Goal: Complete application form: Complete application form

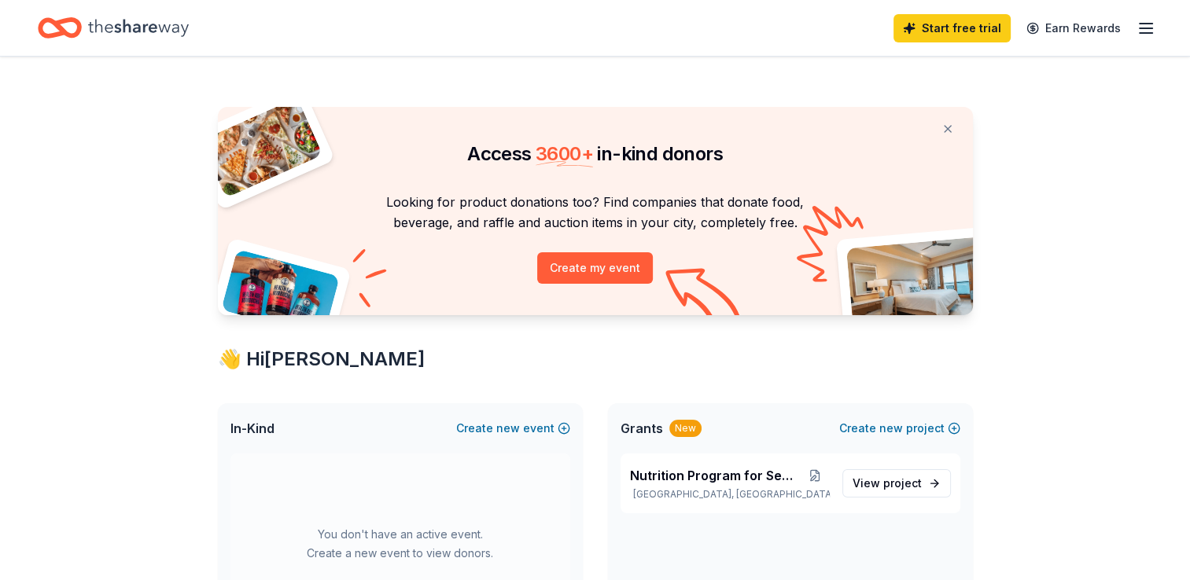
click at [1140, 31] on icon "button" at bounding box center [1146, 28] width 19 height 19
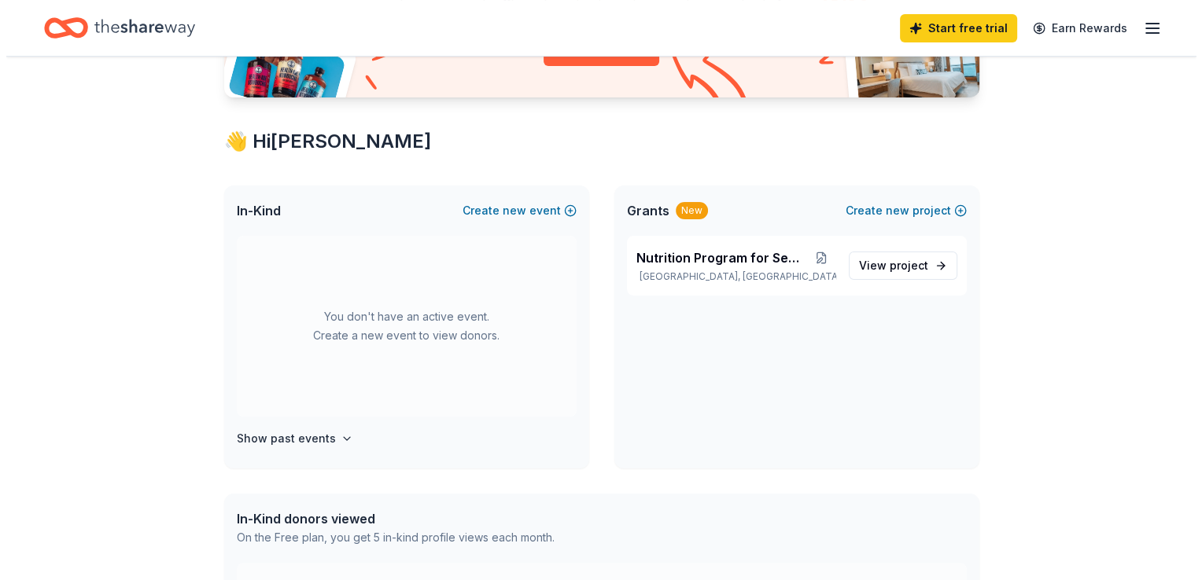
scroll to position [220, 0]
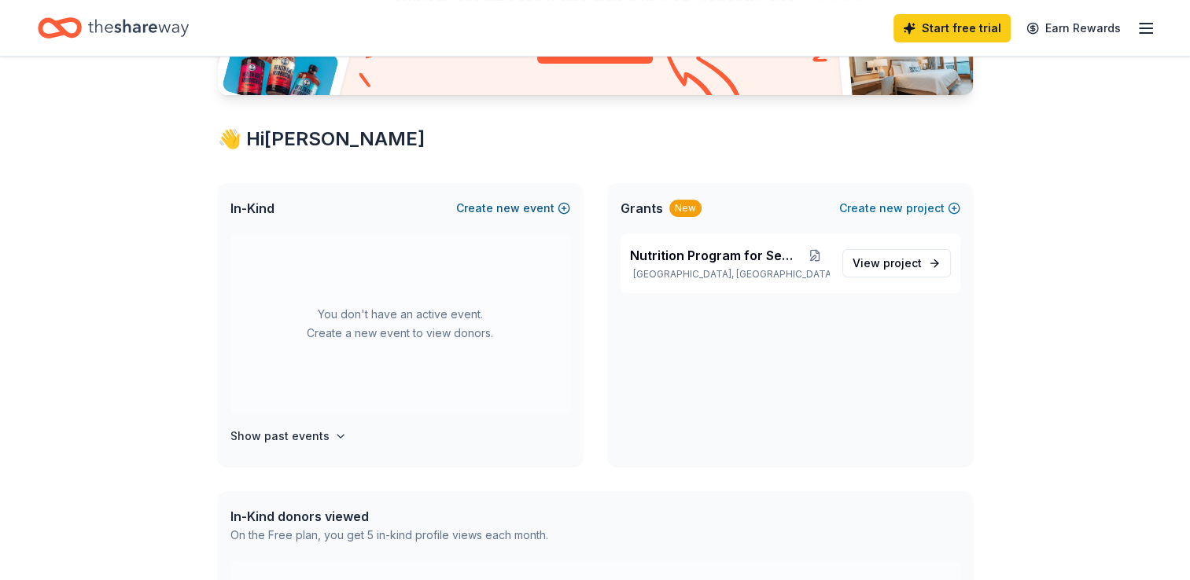
click at [518, 206] on span "new" at bounding box center [508, 208] width 24 height 19
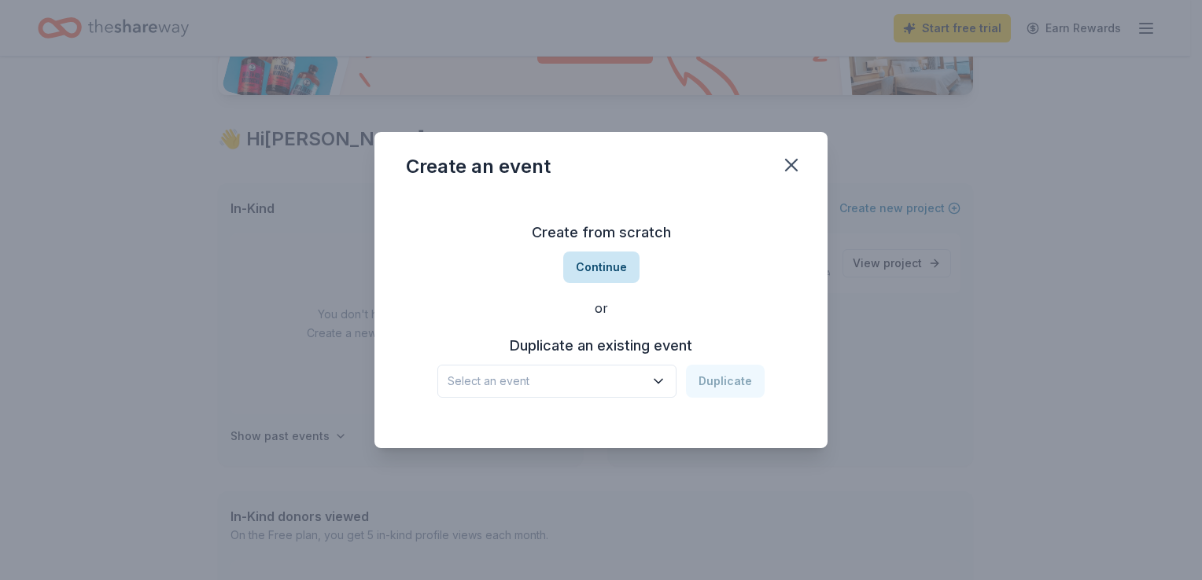
click at [607, 264] on button "Continue" at bounding box center [601, 267] width 76 height 31
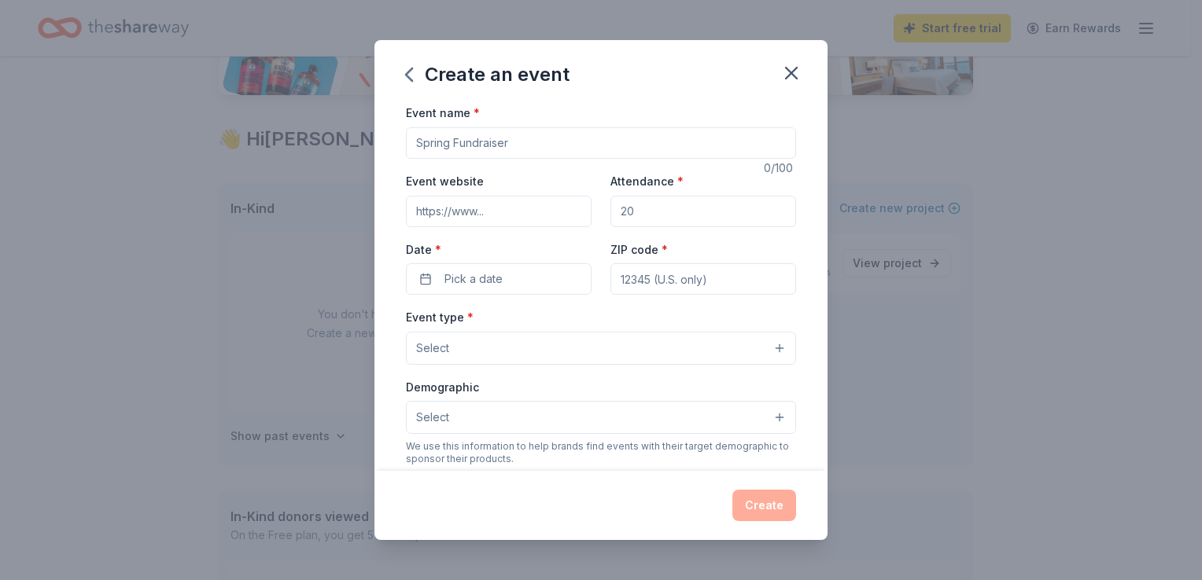
click at [510, 144] on input "Event name *" at bounding box center [601, 142] width 390 height 31
type input "2"
type input "25 Years of Service"
click at [525, 207] on input "Event website" at bounding box center [499, 211] width 186 height 31
type input "[DOMAIN_NAME]"
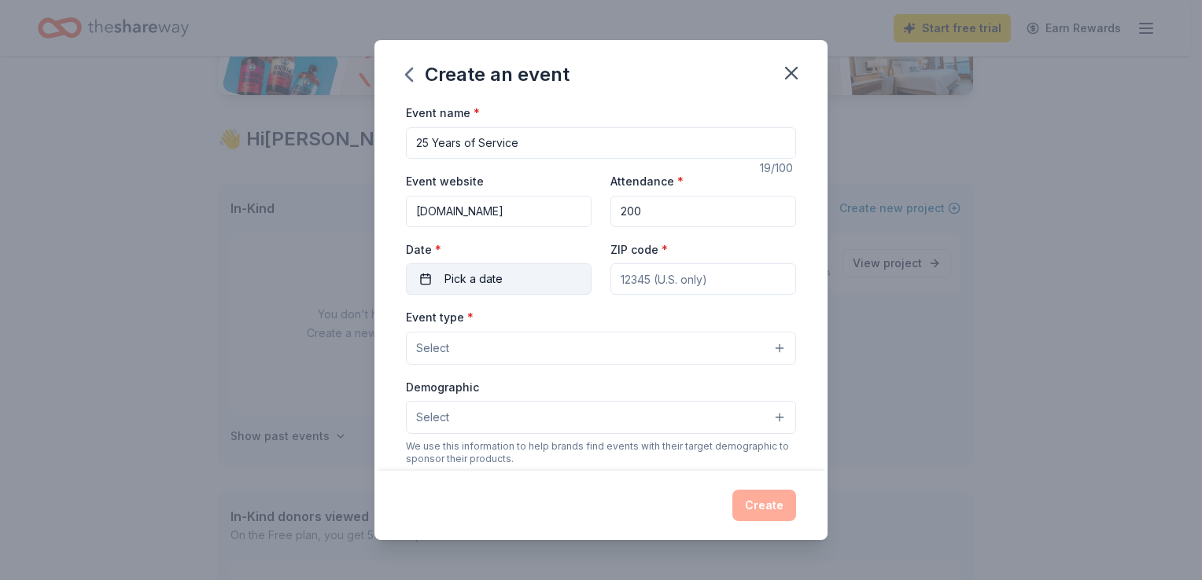
type input "200"
click at [452, 273] on span "Pick a date" at bounding box center [473, 279] width 58 height 19
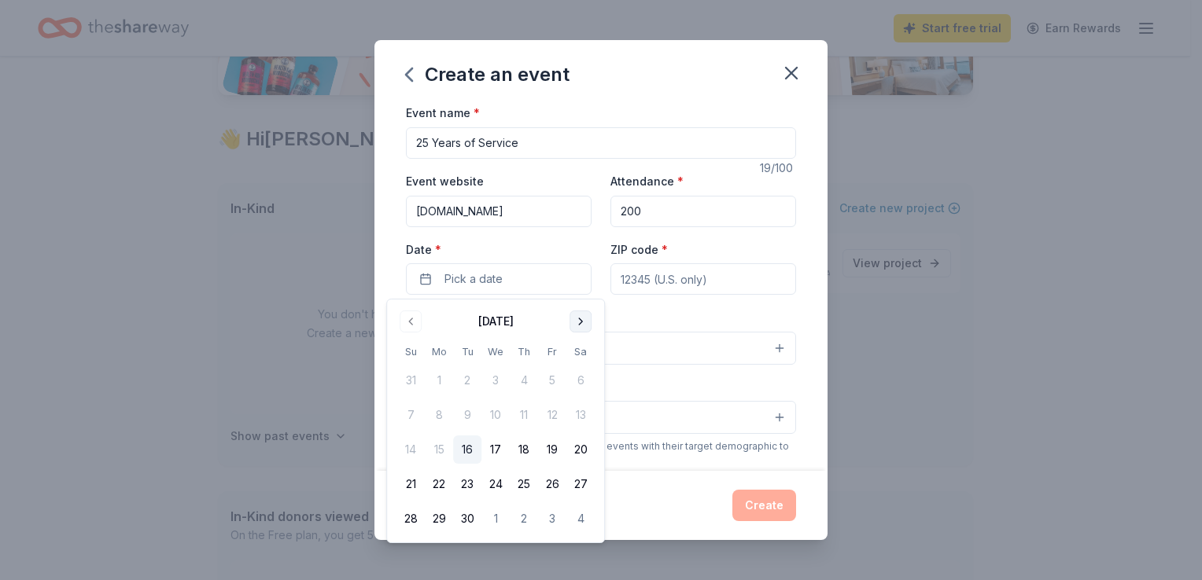
click at [580, 320] on button "Go to next month" at bounding box center [580, 322] width 22 height 22
click at [551, 480] on button "24" at bounding box center [552, 484] width 28 height 28
click at [701, 287] on input "ZIP code *" at bounding box center [703, 278] width 186 height 31
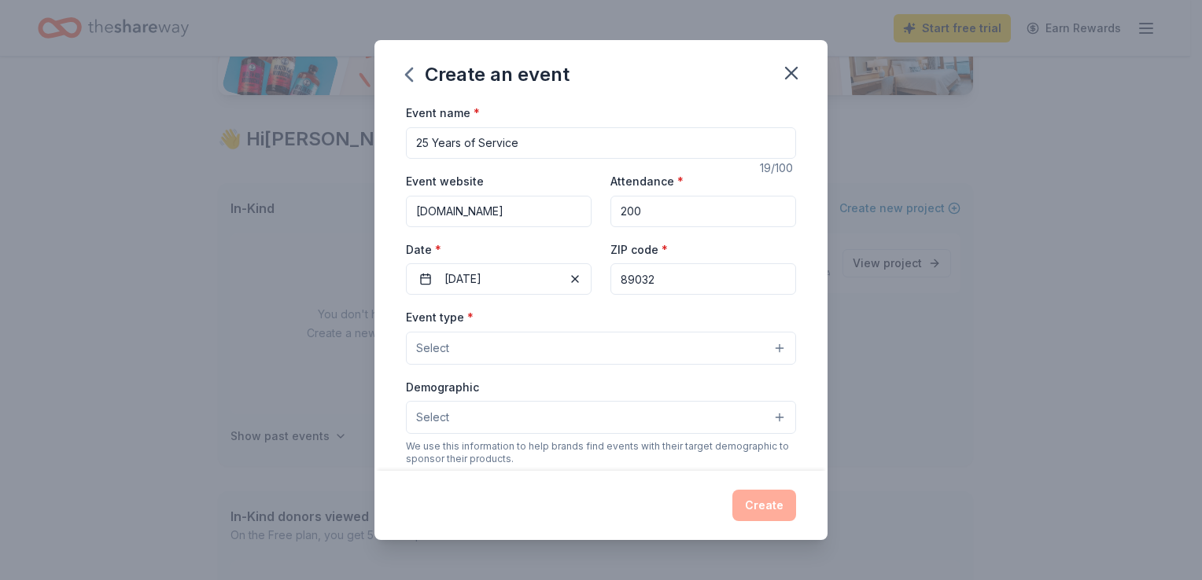
type input "89032"
click at [583, 353] on button "Select" at bounding box center [601, 348] width 390 height 33
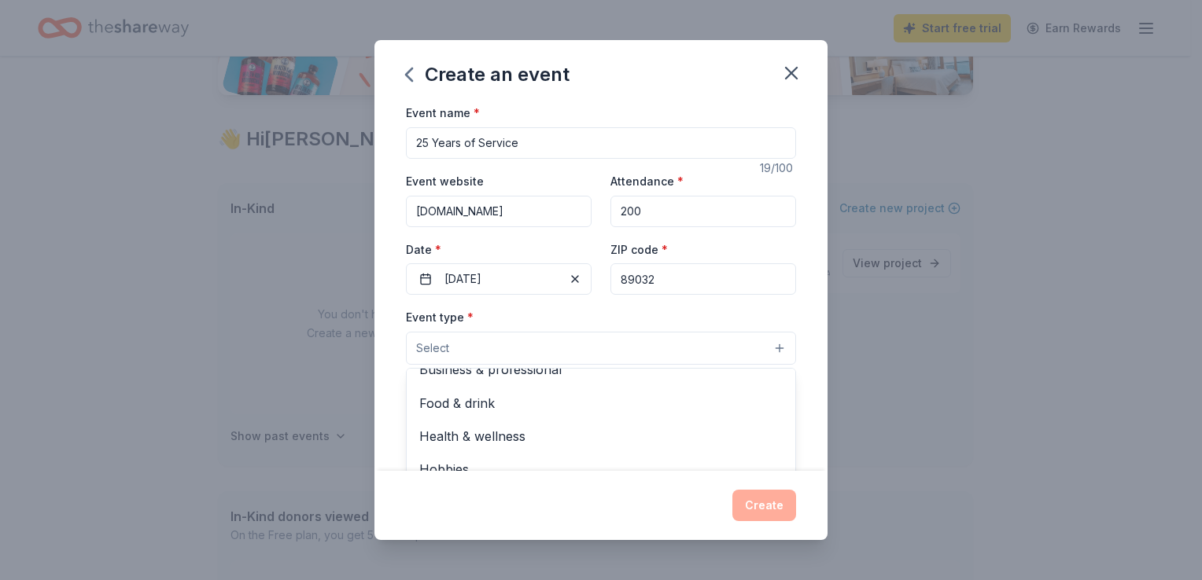
scroll to position [0, 0]
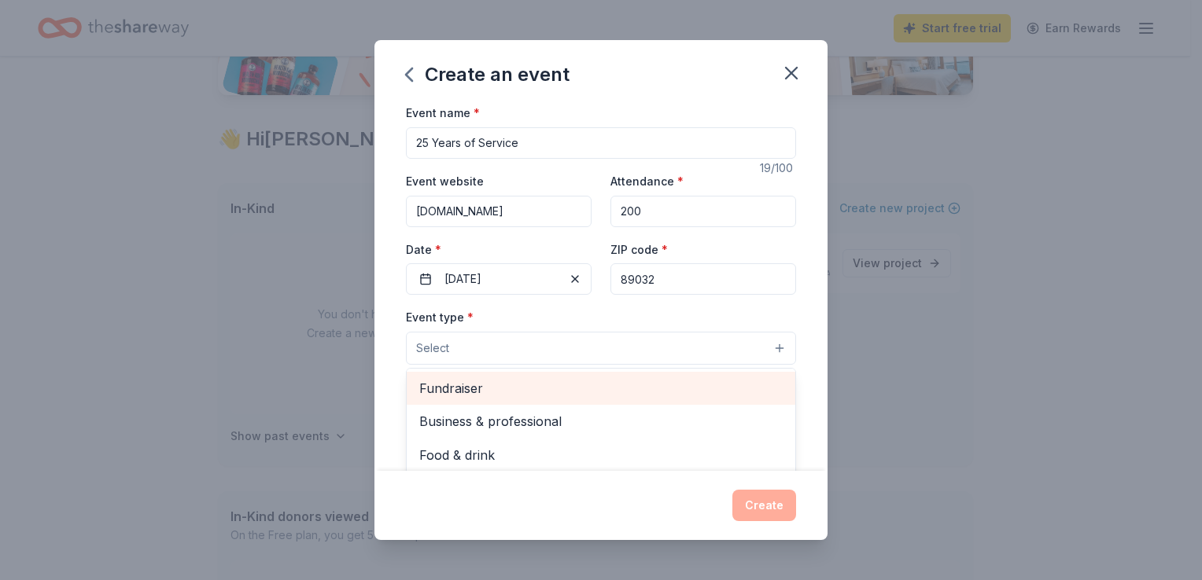
click at [519, 387] on span "Fundraiser" at bounding box center [600, 388] width 363 height 20
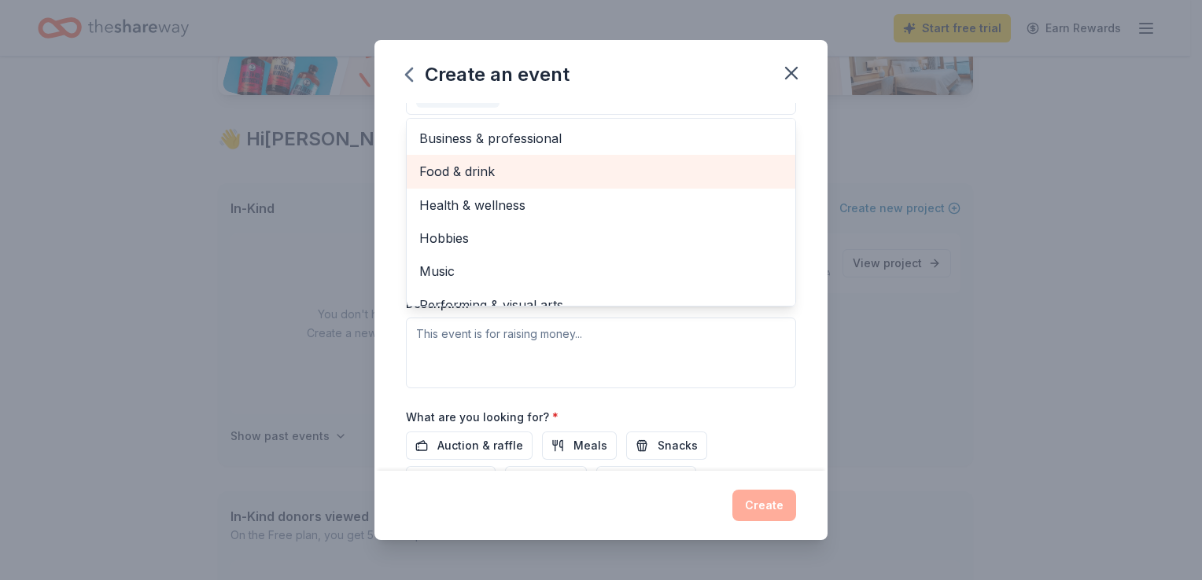
click at [507, 168] on span "Food & drink" at bounding box center [600, 171] width 363 height 20
click at [507, 168] on span "Health & wellness" at bounding box center [600, 171] width 363 height 20
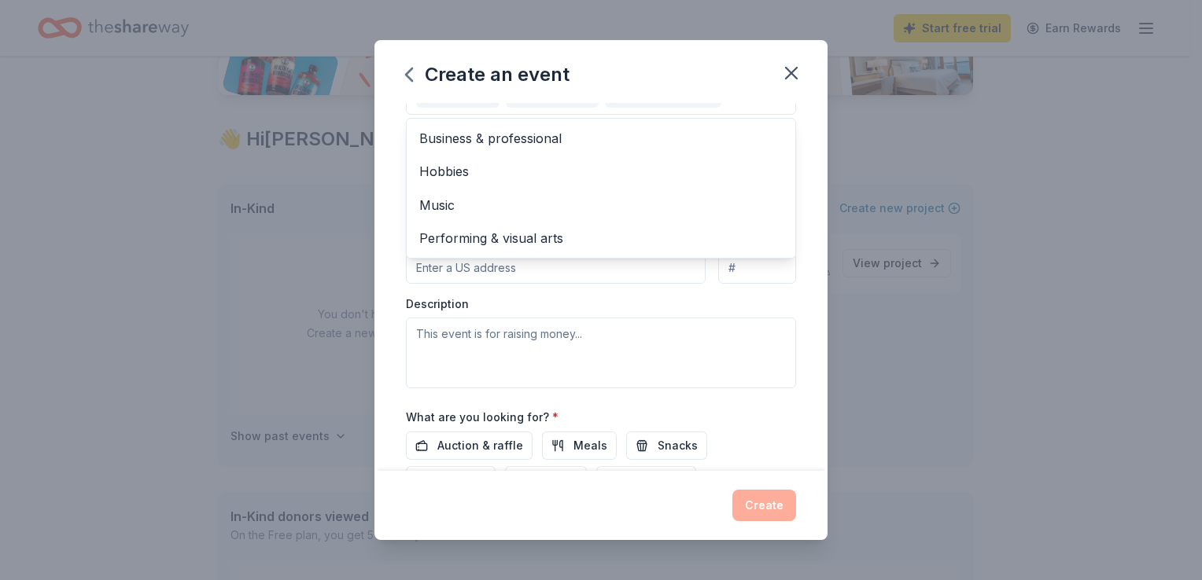
click at [815, 168] on div "Event name * 25 Years of Service 19 /100 Event website hhovv.org Attendance * 2…" at bounding box center [600, 286] width 453 height 367
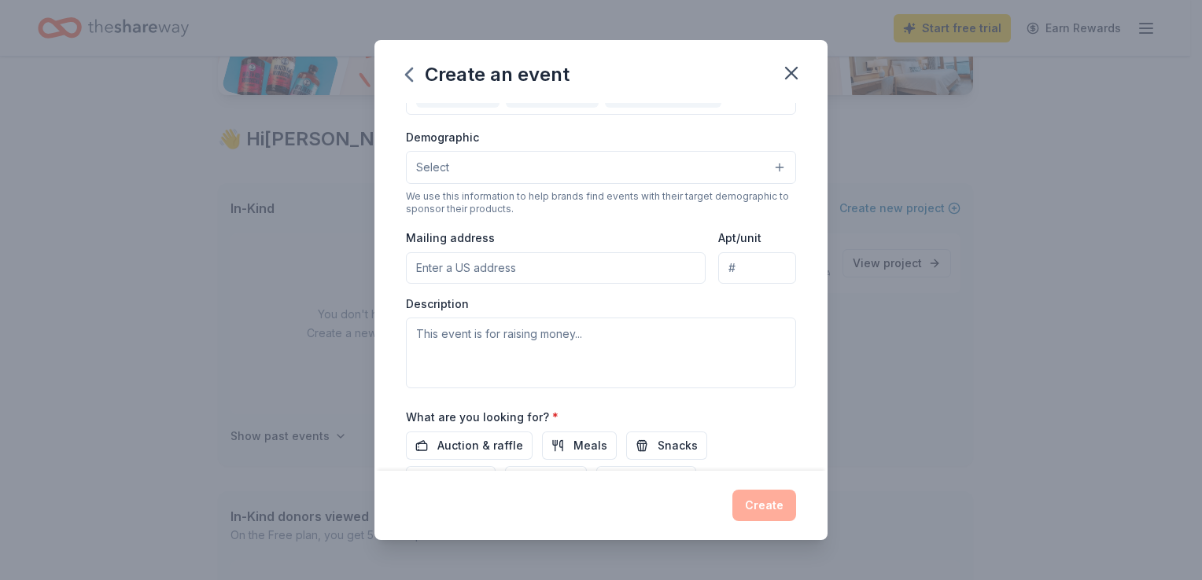
scroll to position [229, 0]
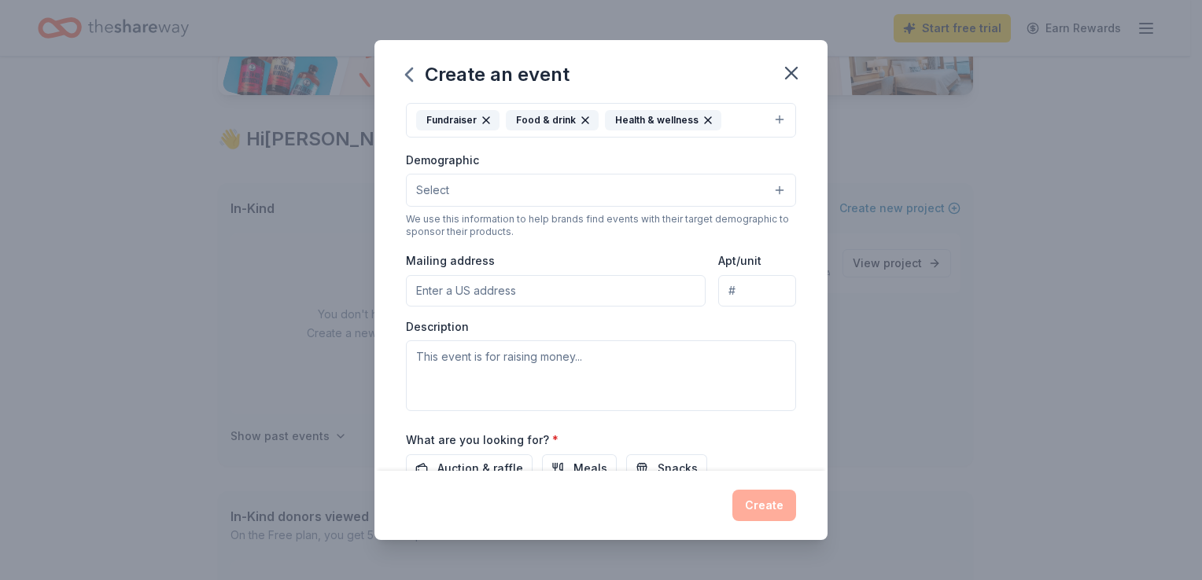
click at [639, 190] on button "Select" at bounding box center [601, 190] width 390 height 33
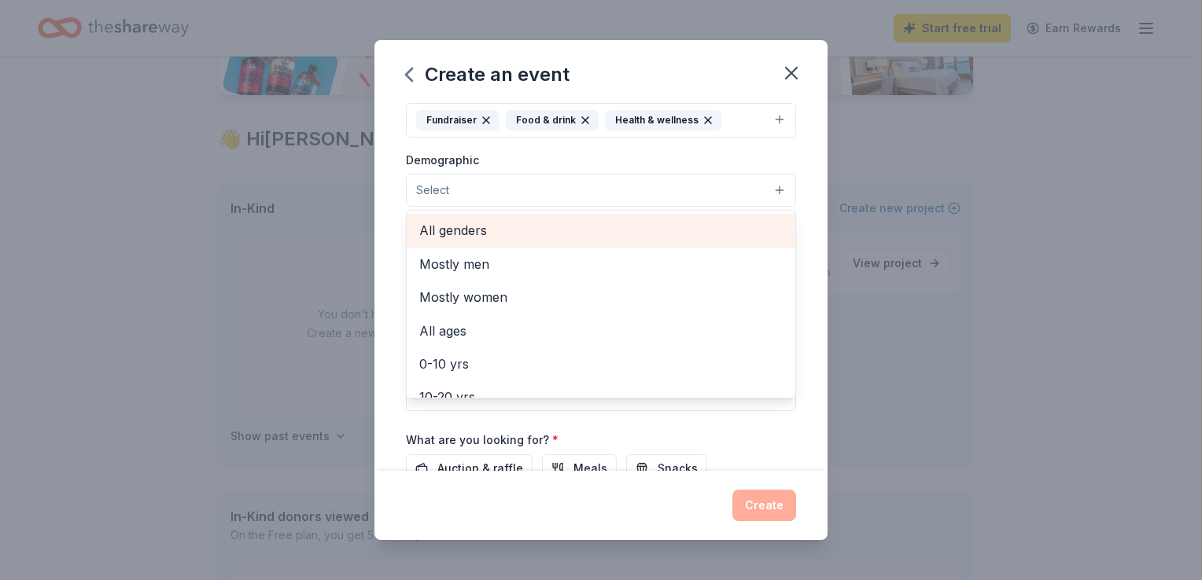
click at [507, 232] on span "All genders" at bounding box center [600, 230] width 363 height 20
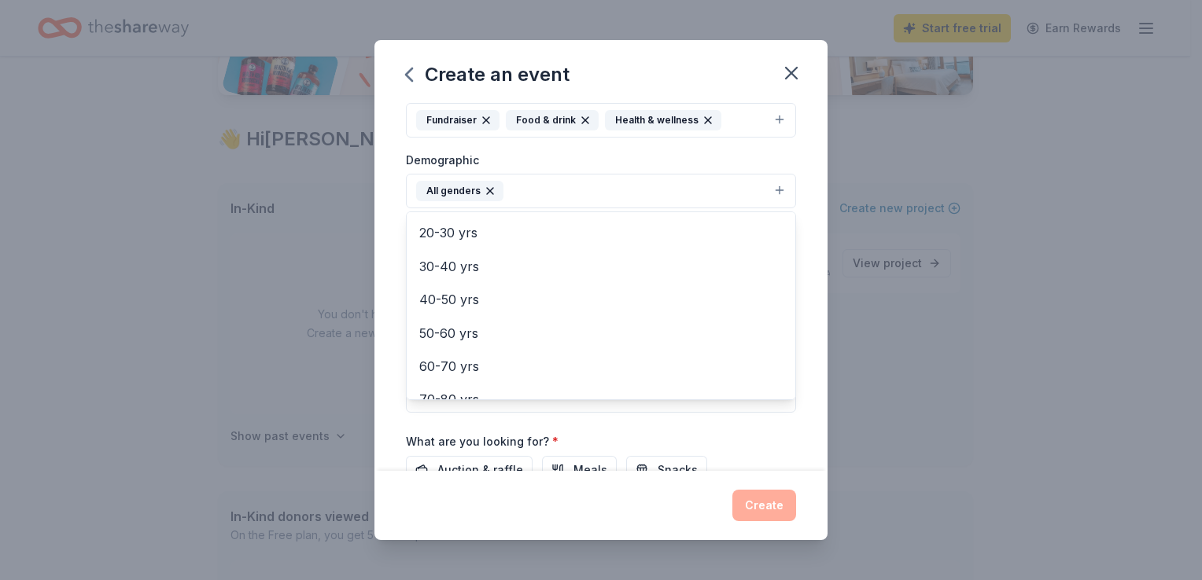
scroll to position [219, 0]
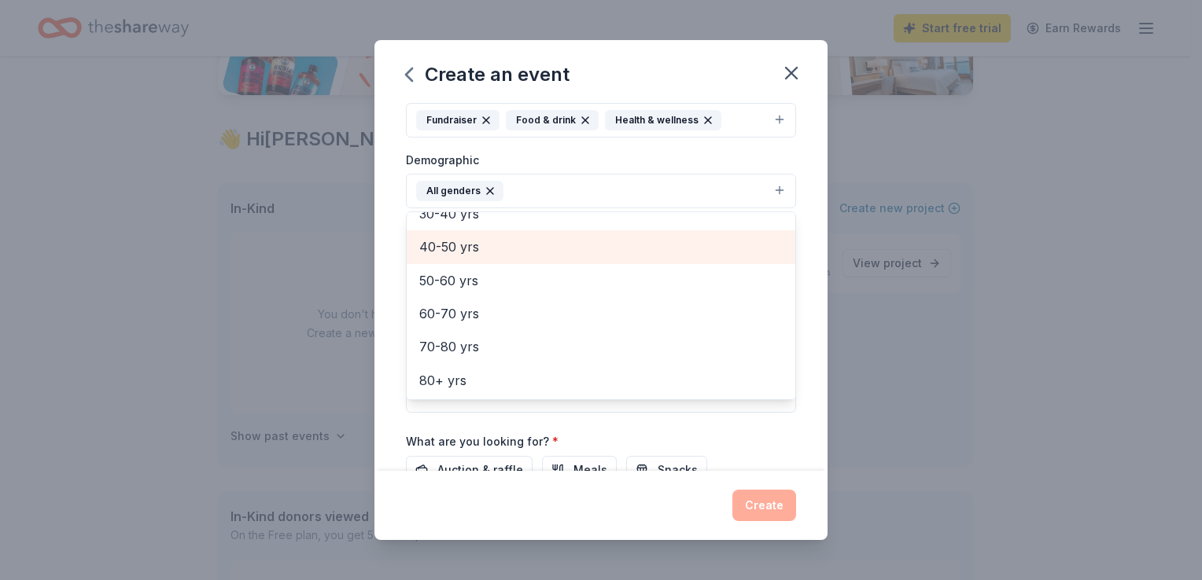
click at [464, 244] on span "40-50 yrs" at bounding box center [600, 247] width 363 height 20
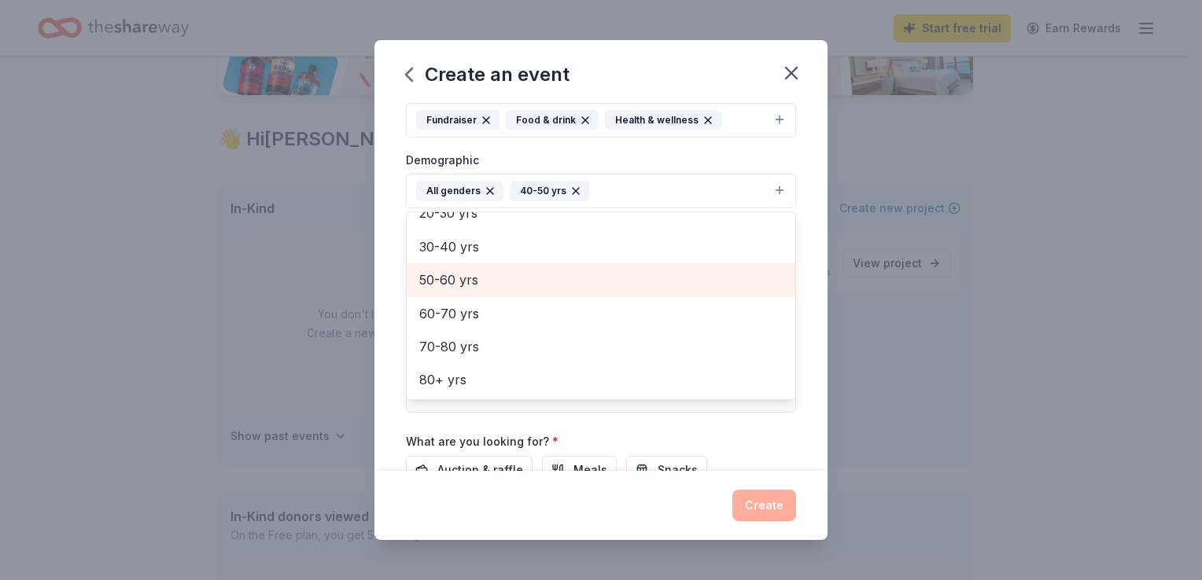
click at [461, 277] on span "50-60 yrs" at bounding box center [600, 280] width 363 height 20
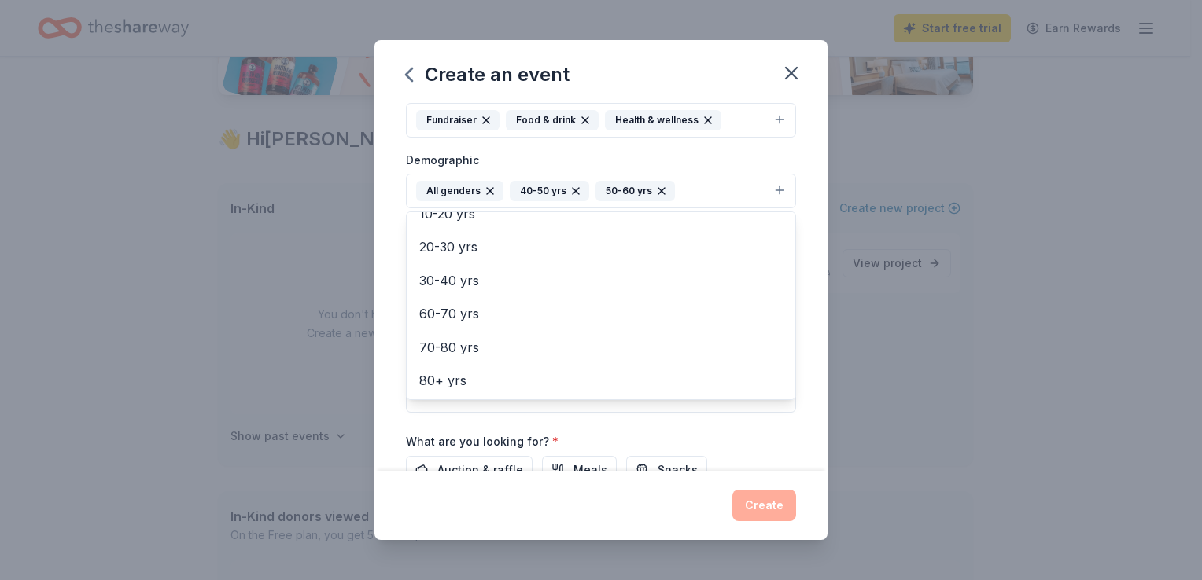
click at [778, 421] on div "Event name * 25 Years of Service 19 /100 Event website hhovv.org Attendance * 2…" at bounding box center [601, 239] width 390 height 730
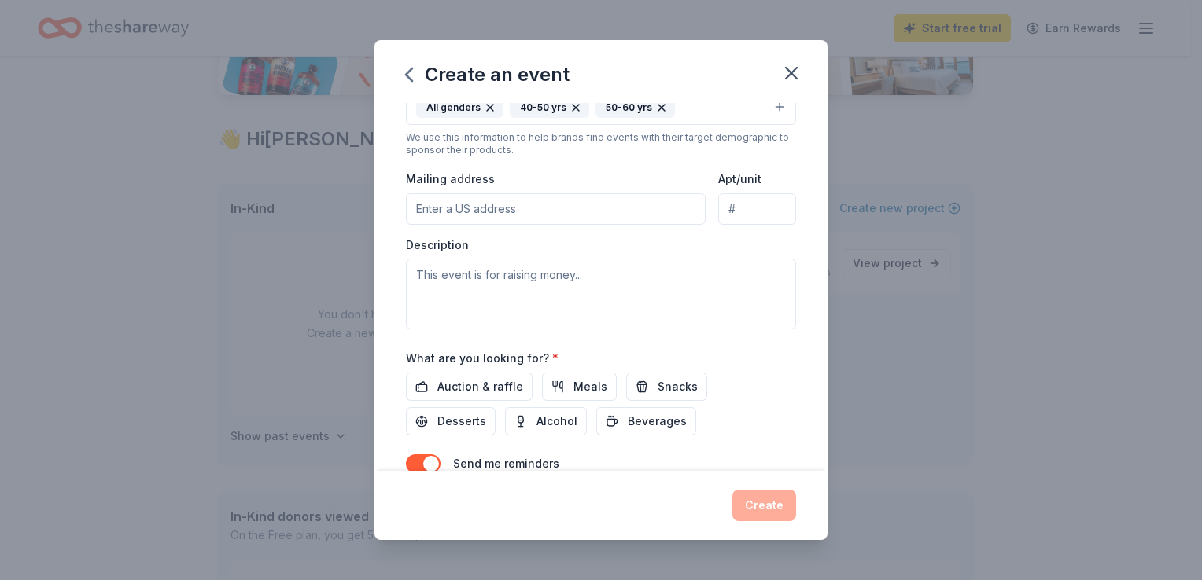
scroll to position [344, 0]
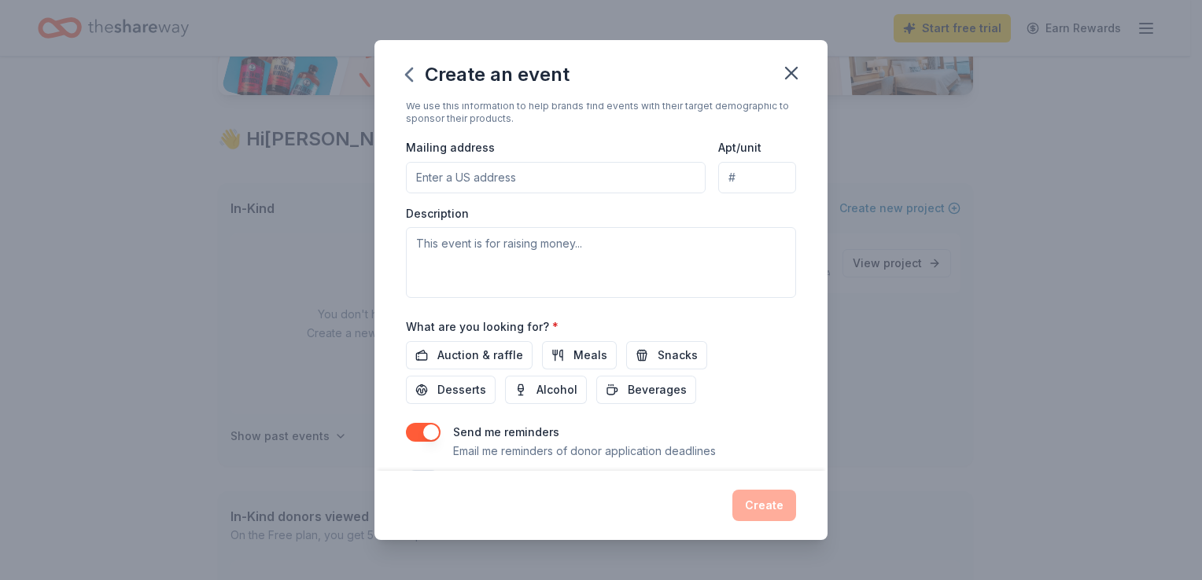
click at [489, 184] on input "Mailing address" at bounding box center [556, 177] width 300 height 31
type input "3640 N 5th"
type input "Ste. 130"
type input "3640 North 5th Street, North Las Vegas, NV, 89032"
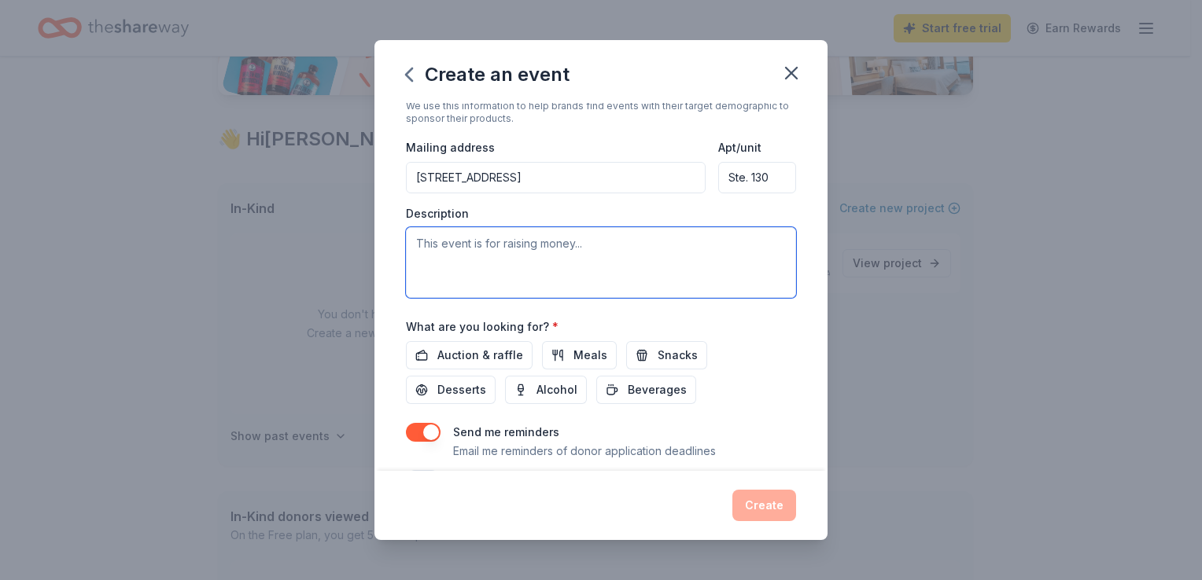
click at [478, 243] on textarea at bounding box center [601, 262] width 390 height 71
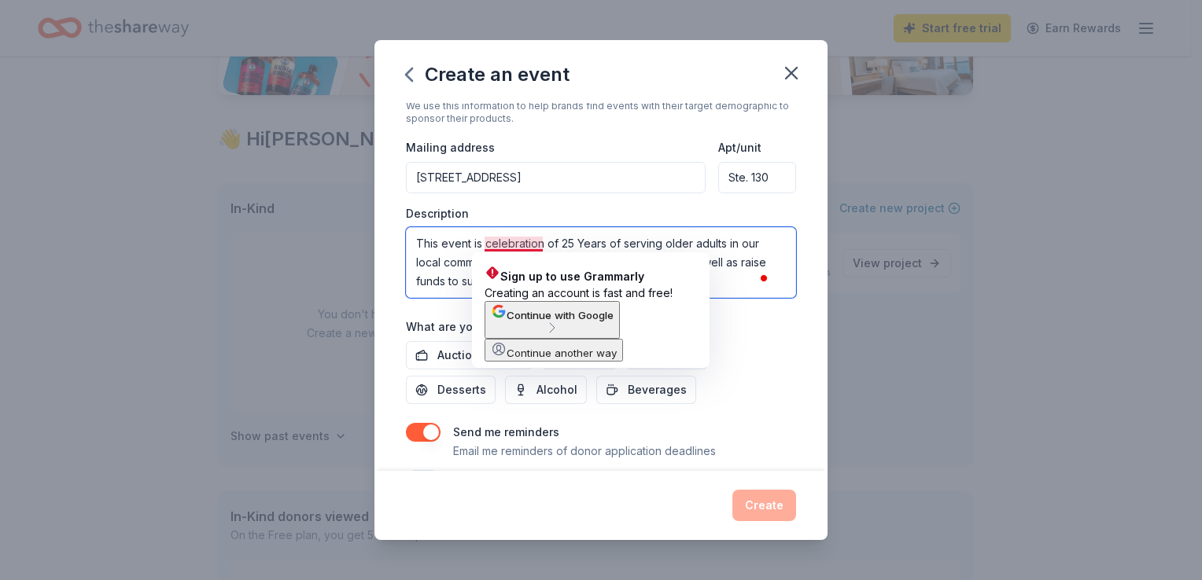
click at [543, 244] on textarea "This event is celebration of 25 Years of serving older adults in our local comm…" at bounding box center [601, 262] width 390 height 71
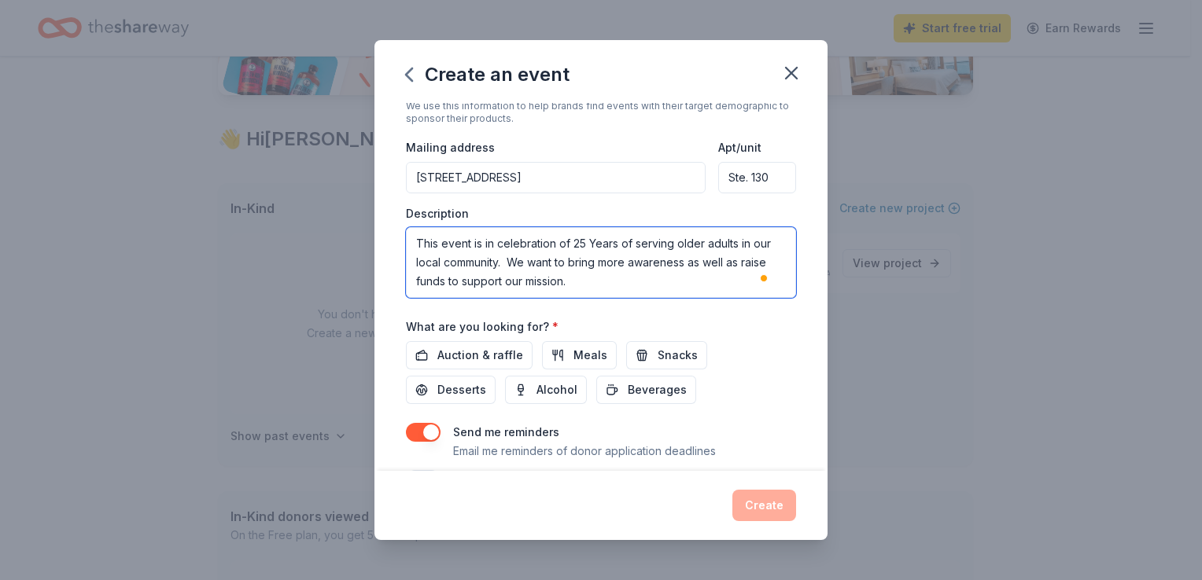
click at [606, 278] on textarea "This event is in celebration of 25 Years of serving older adults in our local c…" at bounding box center [601, 262] width 390 height 71
type textarea "This event is in celebration of 25 Years of serving older adults in our local c…"
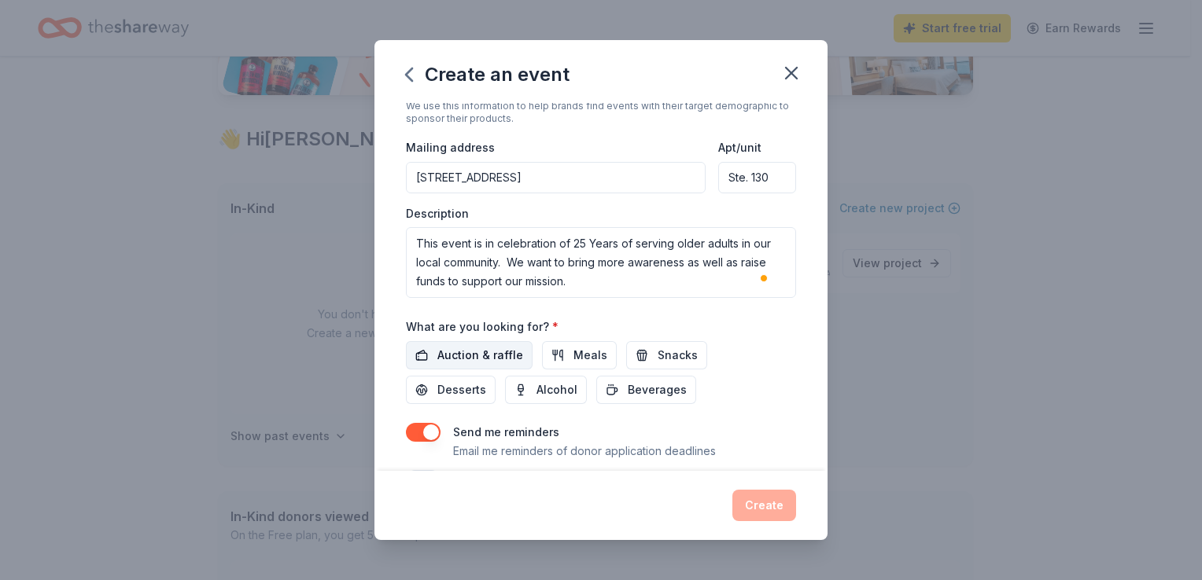
click at [501, 348] on span "Auction & raffle" at bounding box center [480, 355] width 86 height 19
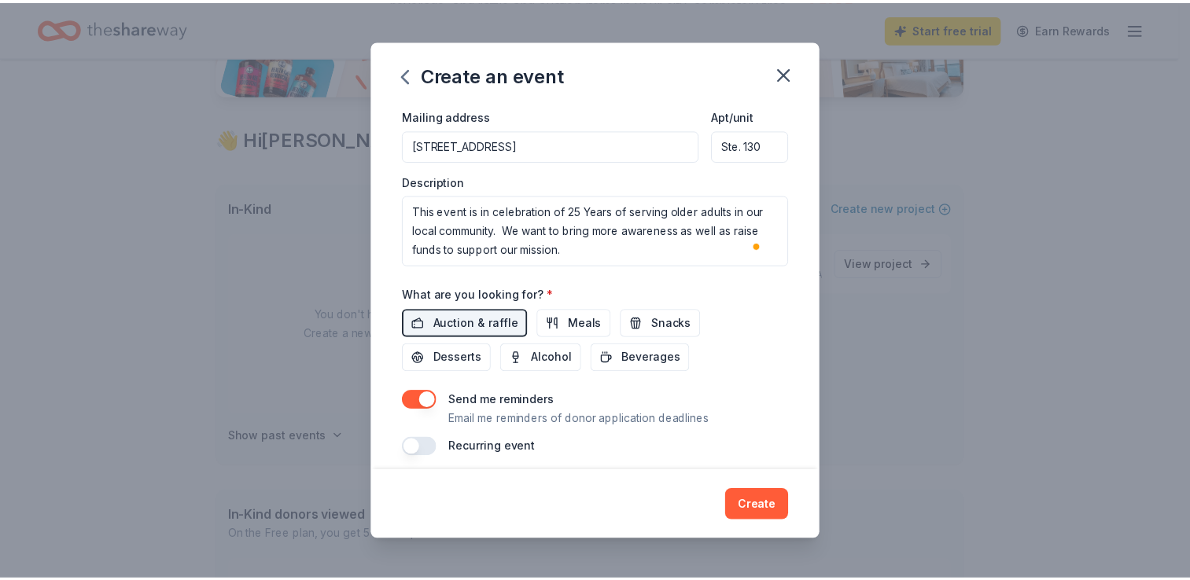
scroll to position [386, 0]
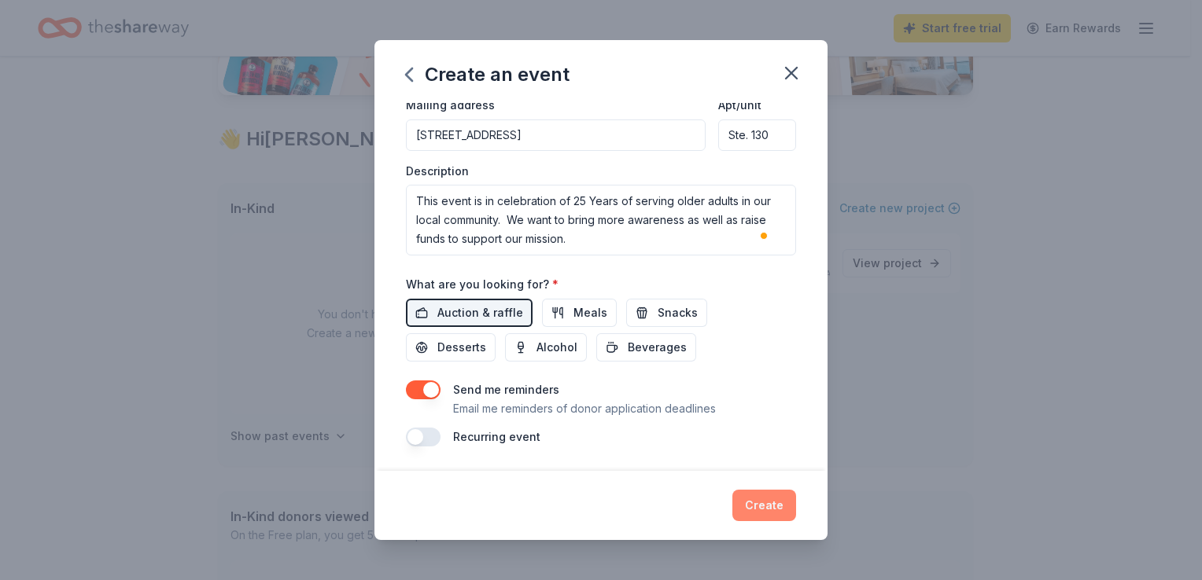
click at [762, 505] on button "Create" at bounding box center [764, 505] width 64 height 31
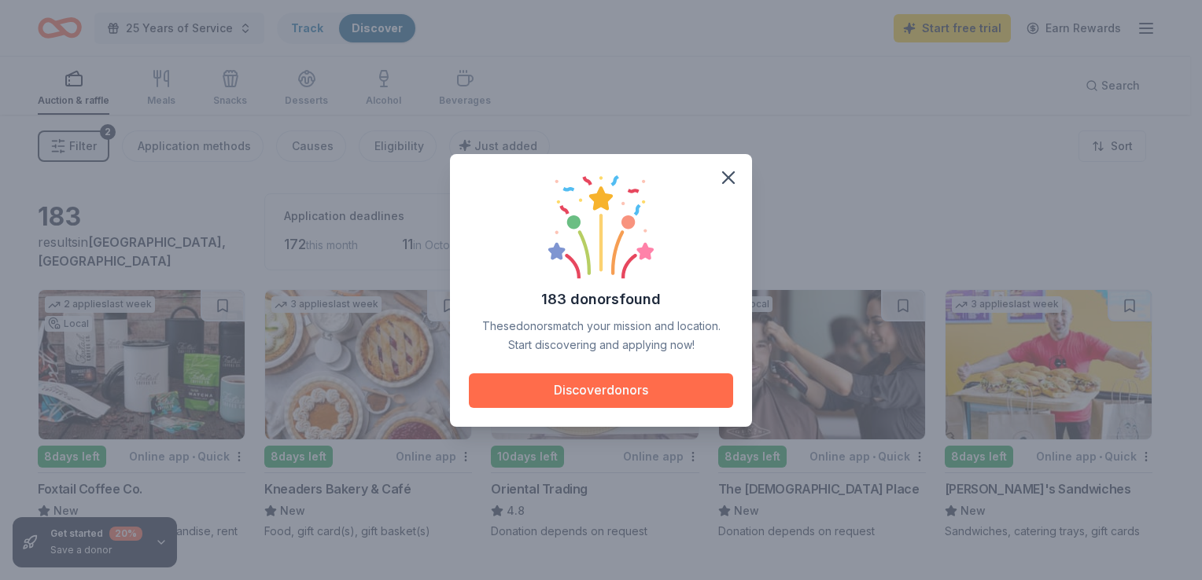
click at [669, 385] on button "Discover donors" at bounding box center [601, 391] width 264 height 35
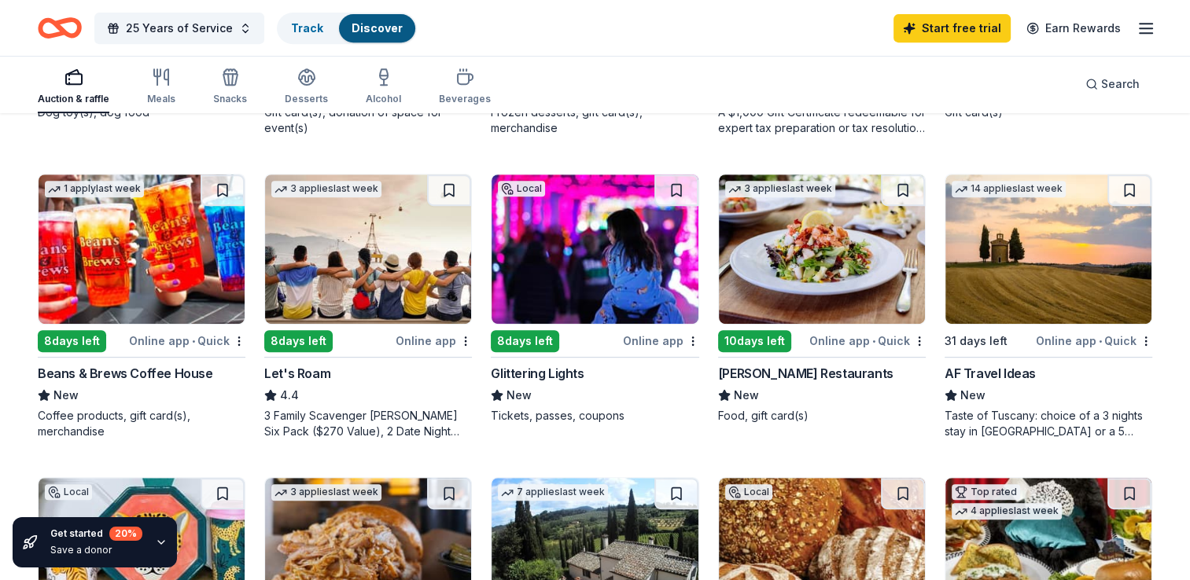
scroll to position [717, 0]
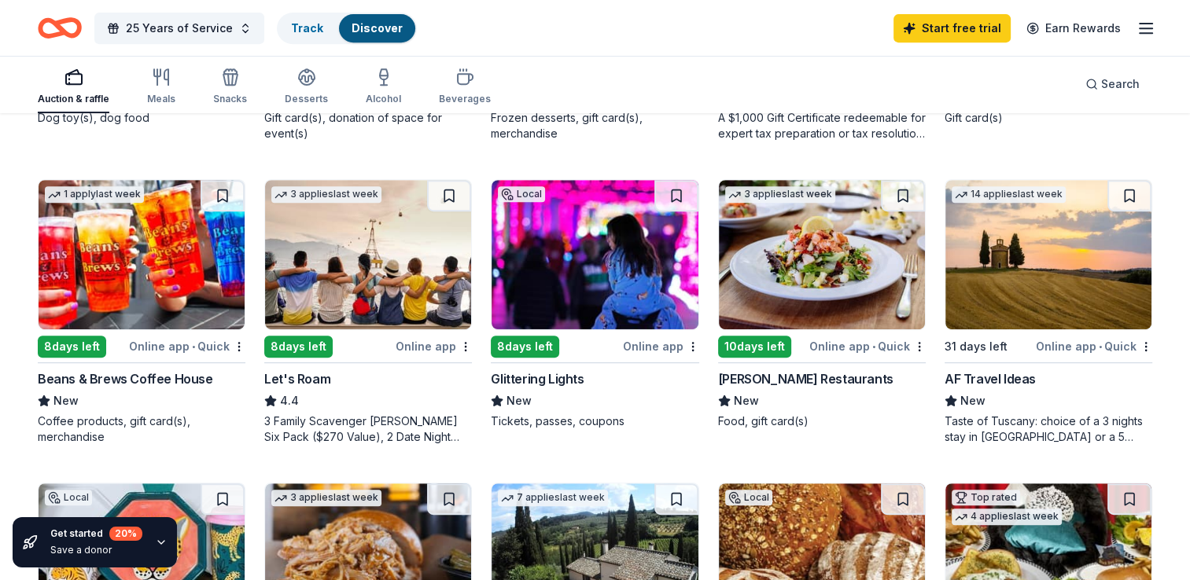
click at [576, 256] on img at bounding box center [595, 254] width 206 height 149
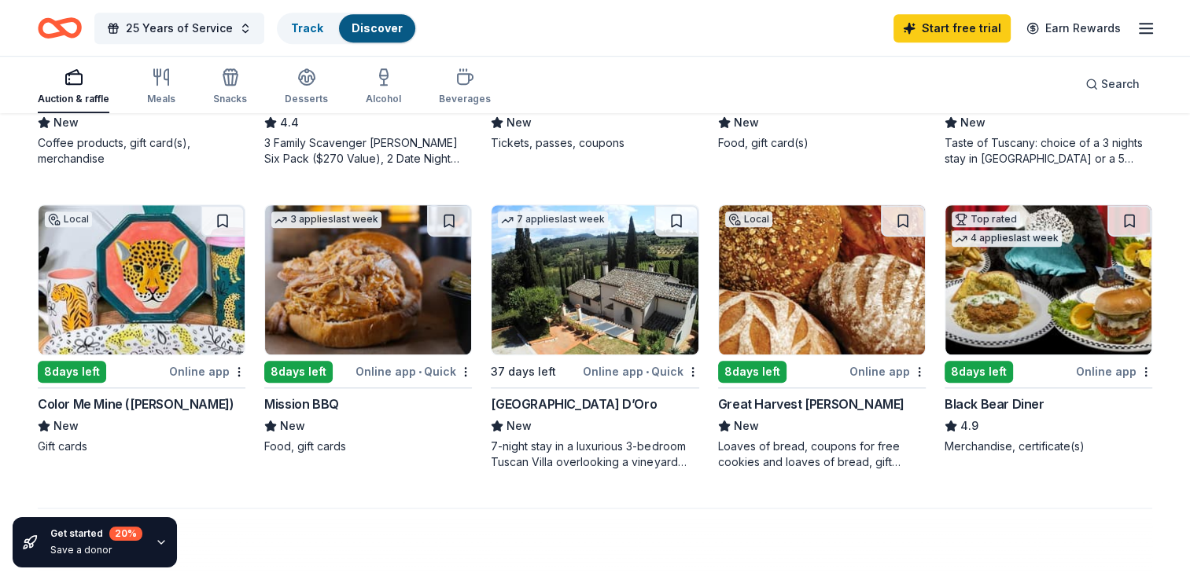
scroll to position [1000, 0]
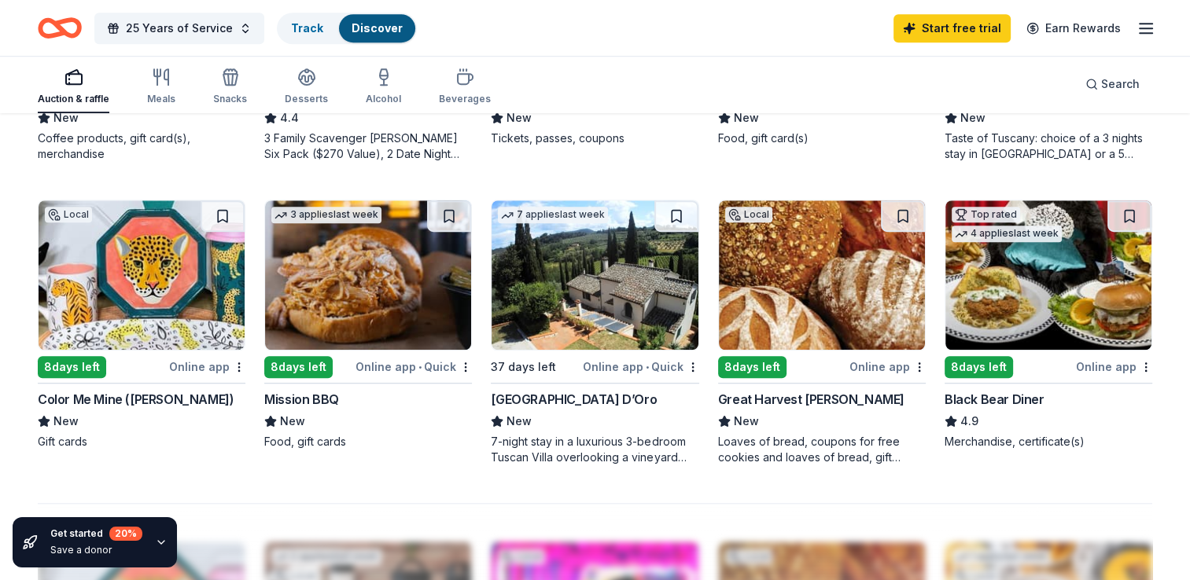
click at [146, 257] on img at bounding box center [142, 275] width 206 height 149
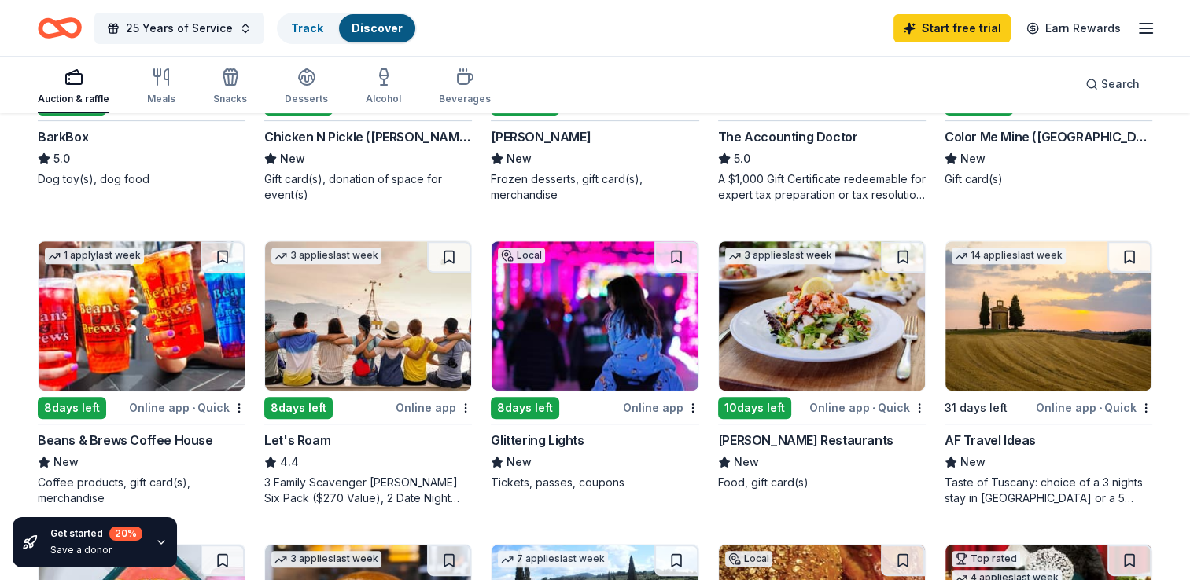
scroll to position [654, 0]
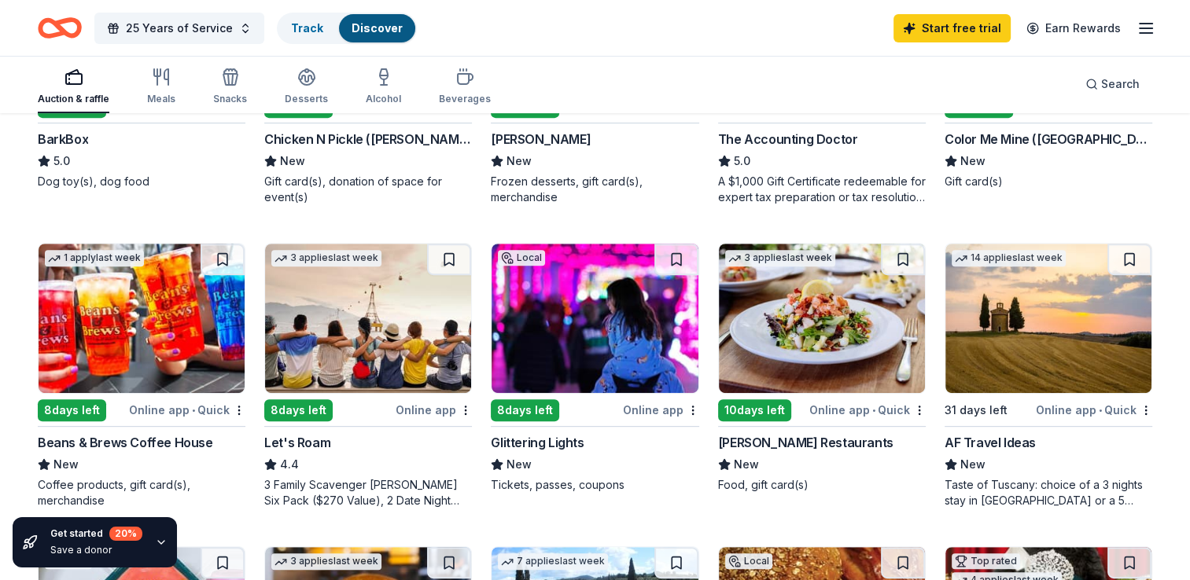
click at [76, 86] on icon "button" at bounding box center [73, 77] width 19 height 19
click at [368, 96] on div "Alcohol" at bounding box center [383, 99] width 35 height 13
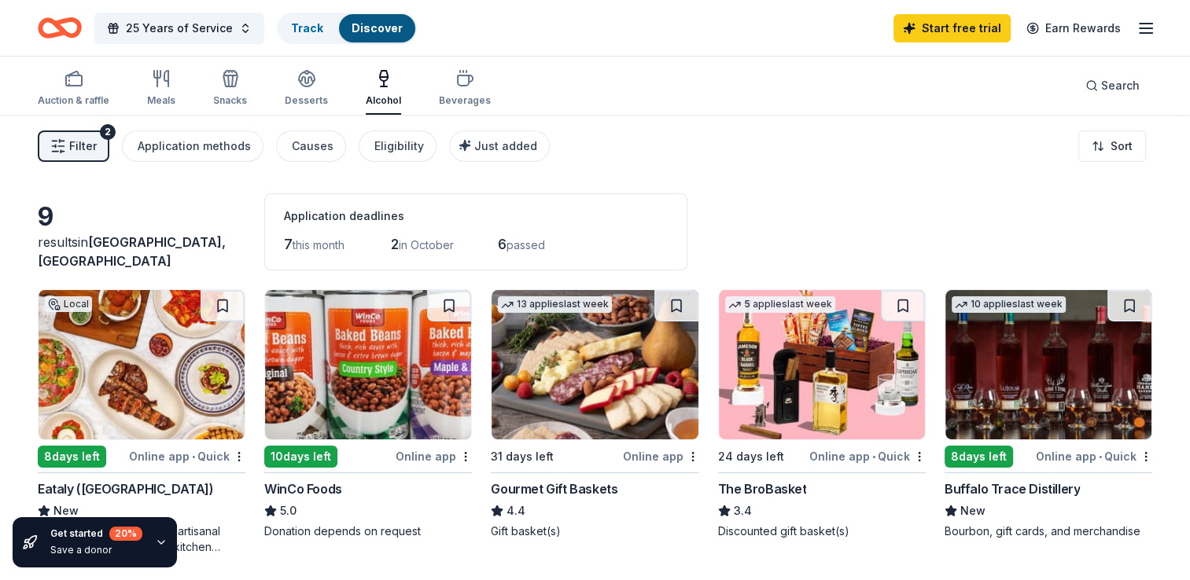
click at [617, 417] on img at bounding box center [595, 364] width 206 height 149
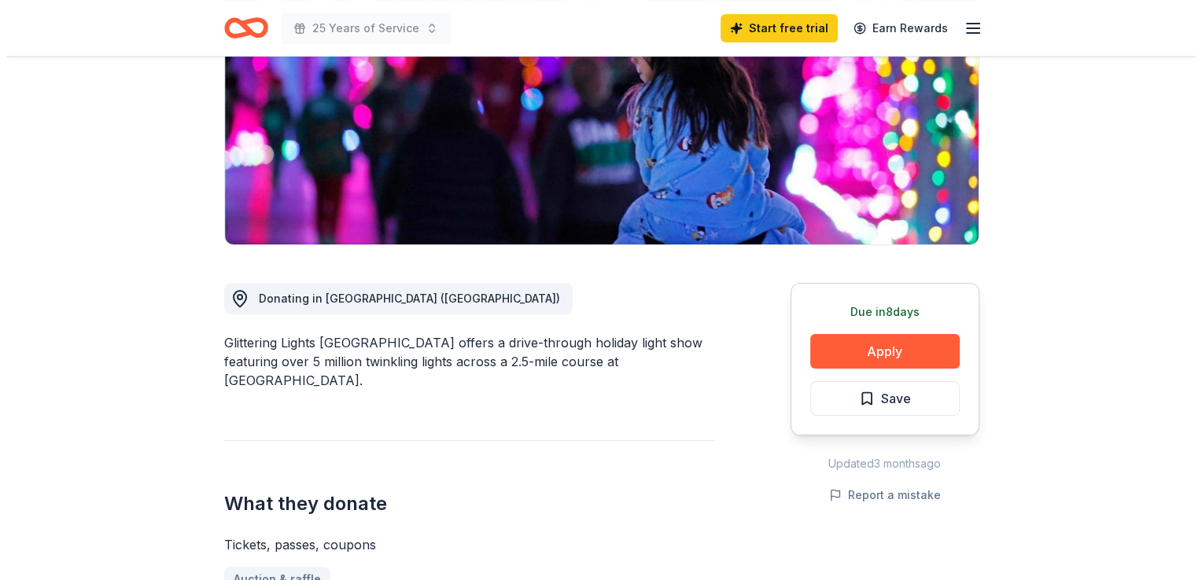
scroll to position [242, 0]
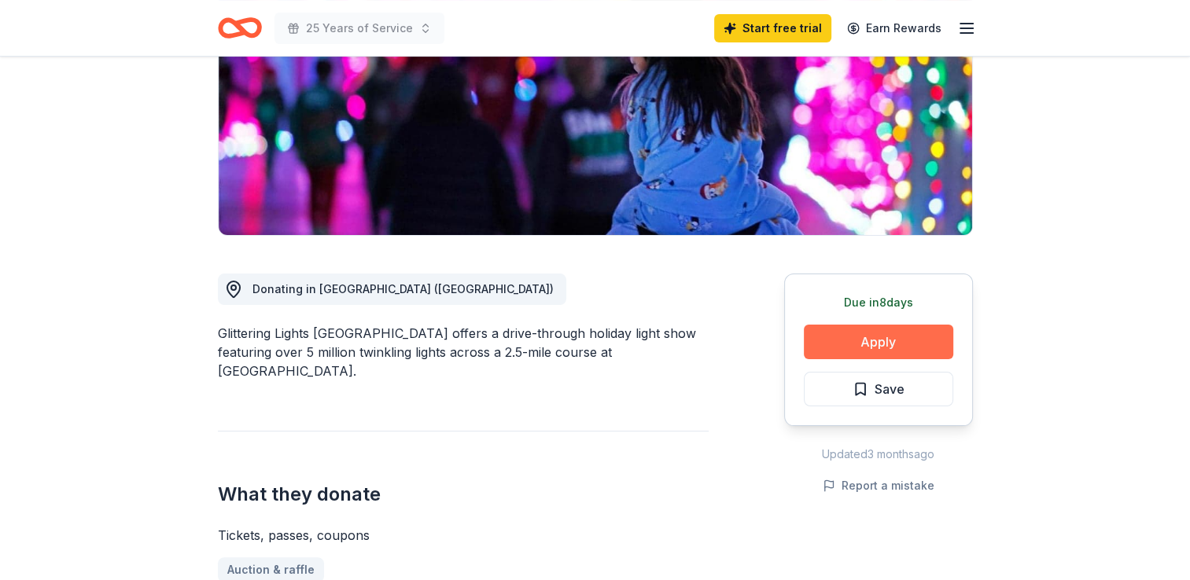
click at [890, 337] on button "Apply" at bounding box center [878, 342] width 149 height 35
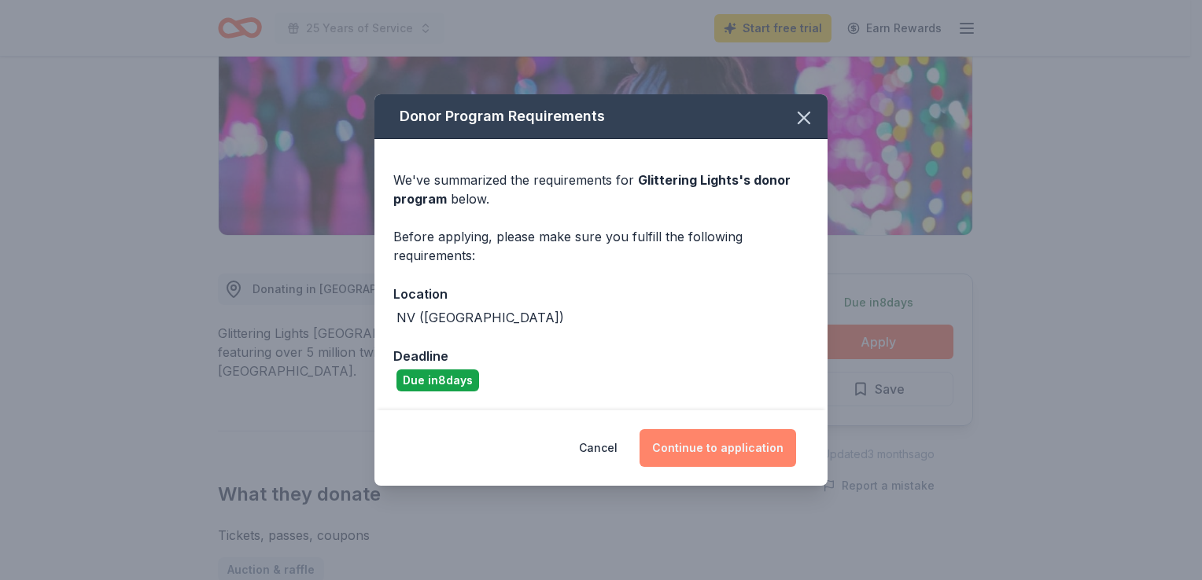
click at [702, 440] on button "Continue to application" at bounding box center [717, 448] width 157 height 38
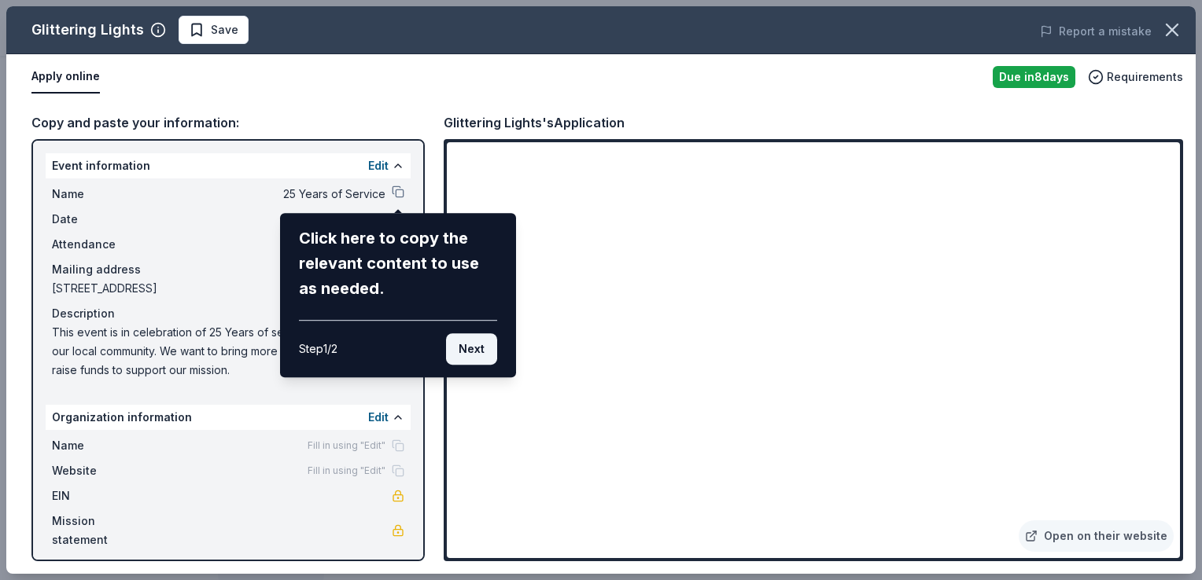
click at [461, 345] on button "Next" at bounding box center [471, 348] width 51 height 31
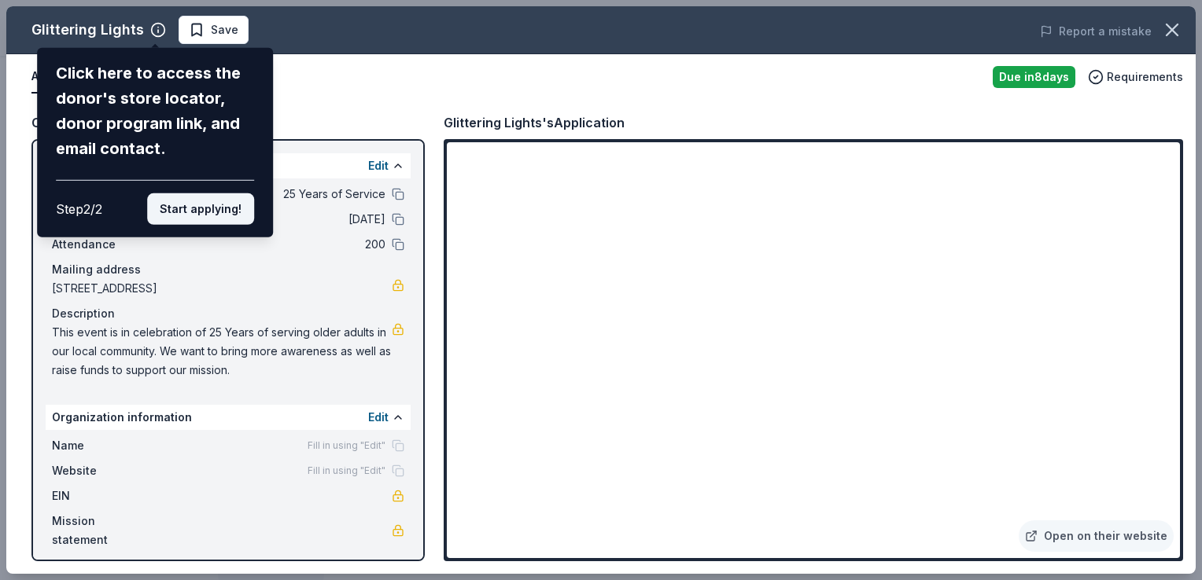
click at [220, 207] on button "Start applying!" at bounding box center [200, 208] width 107 height 31
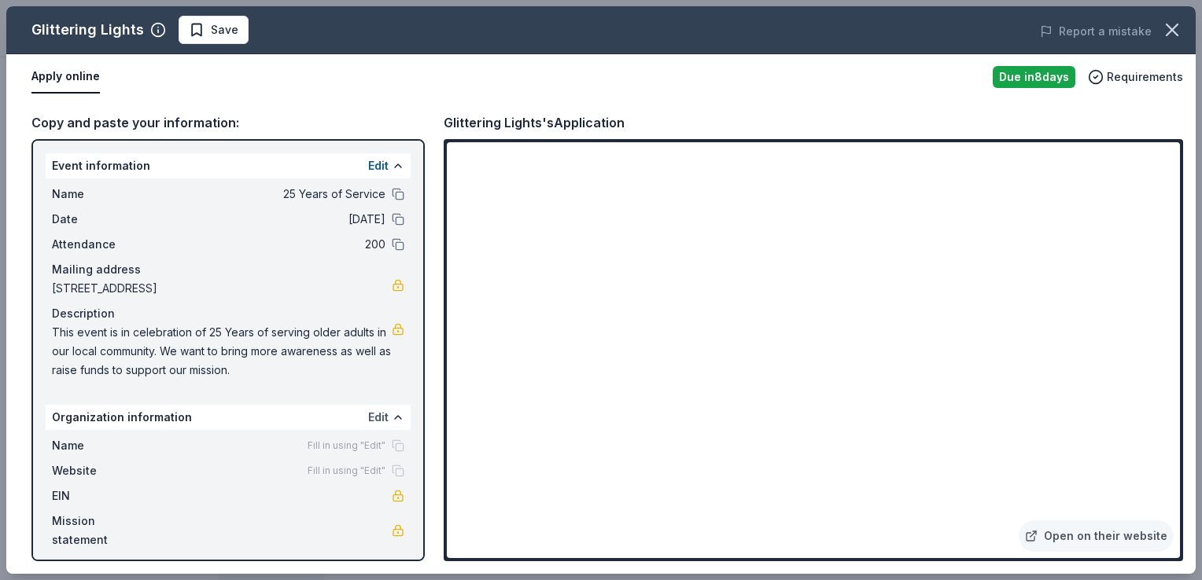
click at [372, 416] on button "Edit" at bounding box center [378, 417] width 20 height 19
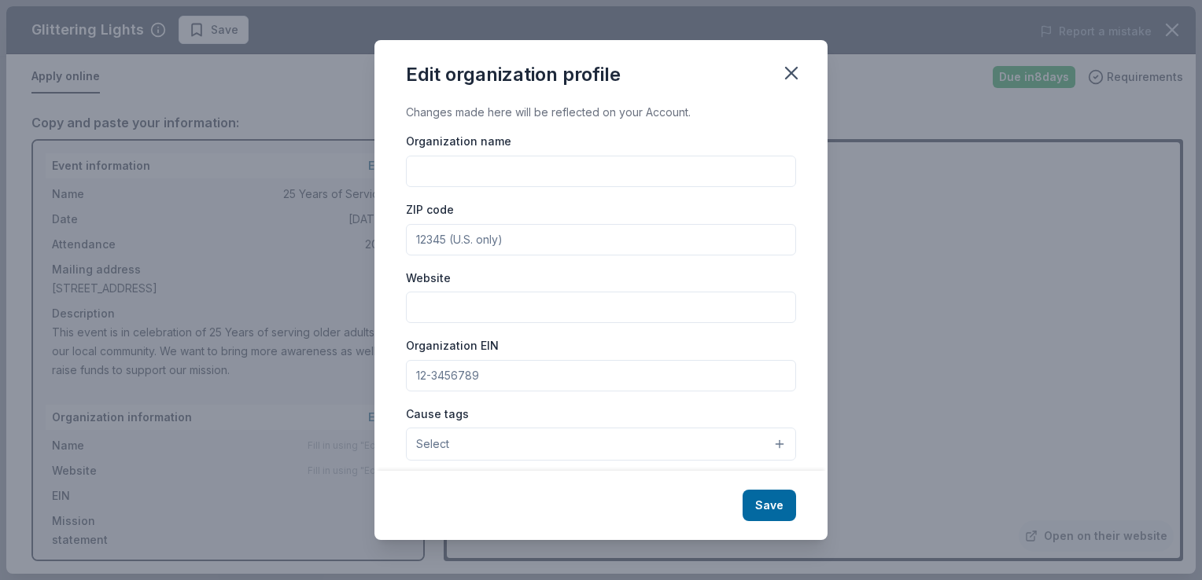
click at [513, 168] on input "Organization name" at bounding box center [601, 171] width 390 height 31
type input "Helping Hands of [GEOGRAPHIC_DATA]"
click at [488, 253] on input "89102" at bounding box center [601, 239] width 390 height 31
type input "89032"
click at [422, 302] on input "Website" at bounding box center [601, 307] width 390 height 31
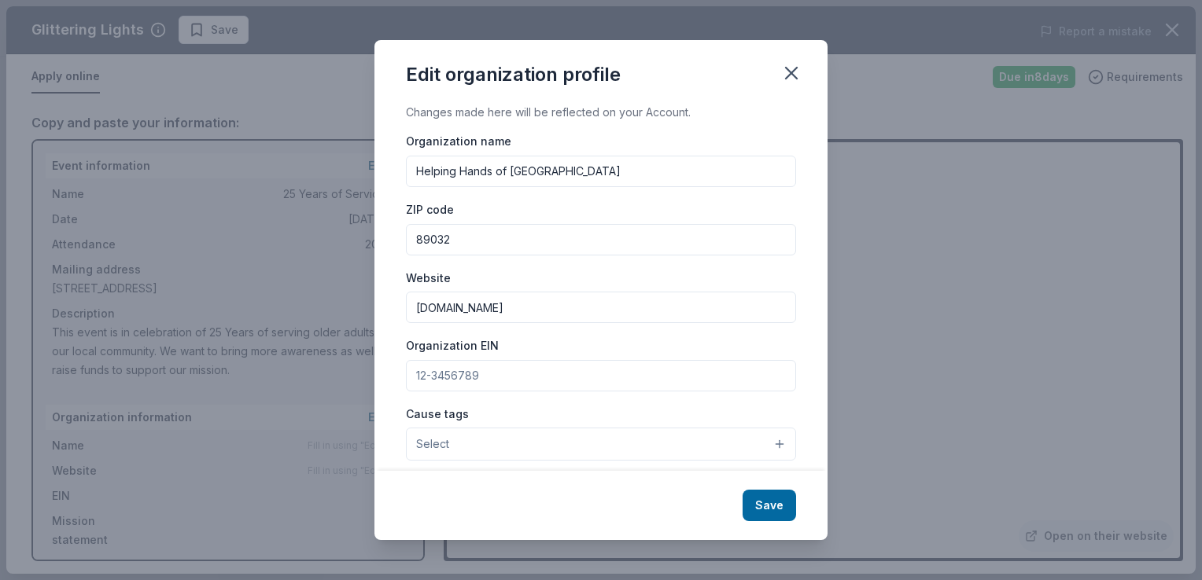
type input "[DOMAIN_NAME]"
click at [496, 372] on input "Organization EIN" at bounding box center [601, 375] width 390 height 31
type input "[US_EMPLOYER_IDENTIFICATION_NUMBER]"
click at [482, 443] on button "Select" at bounding box center [601, 444] width 390 height 33
click at [484, 444] on button "Select" at bounding box center [601, 444] width 390 height 33
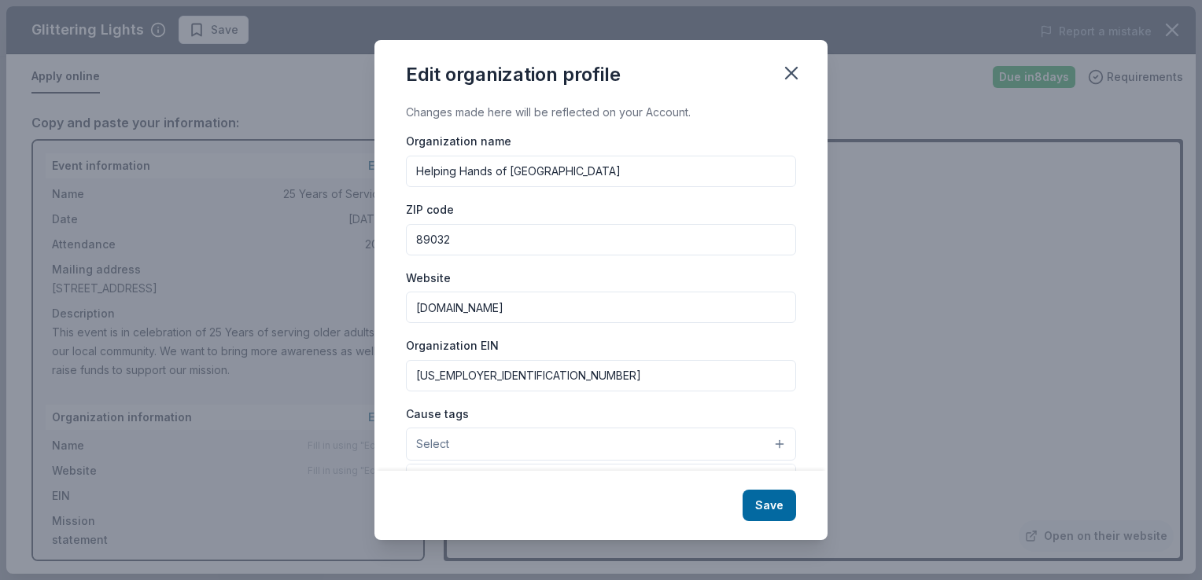
click at [764, 436] on button "Select" at bounding box center [601, 444] width 390 height 33
click at [620, 442] on button "Select" at bounding box center [601, 444] width 390 height 33
click at [614, 445] on button "Select" at bounding box center [601, 444] width 390 height 33
click at [438, 437] on span "Select" at bounding box center [432, 444] width 33 height 19
click at [764, 442] on button "Select" at bounding box center [601, 444] width 390 height 33
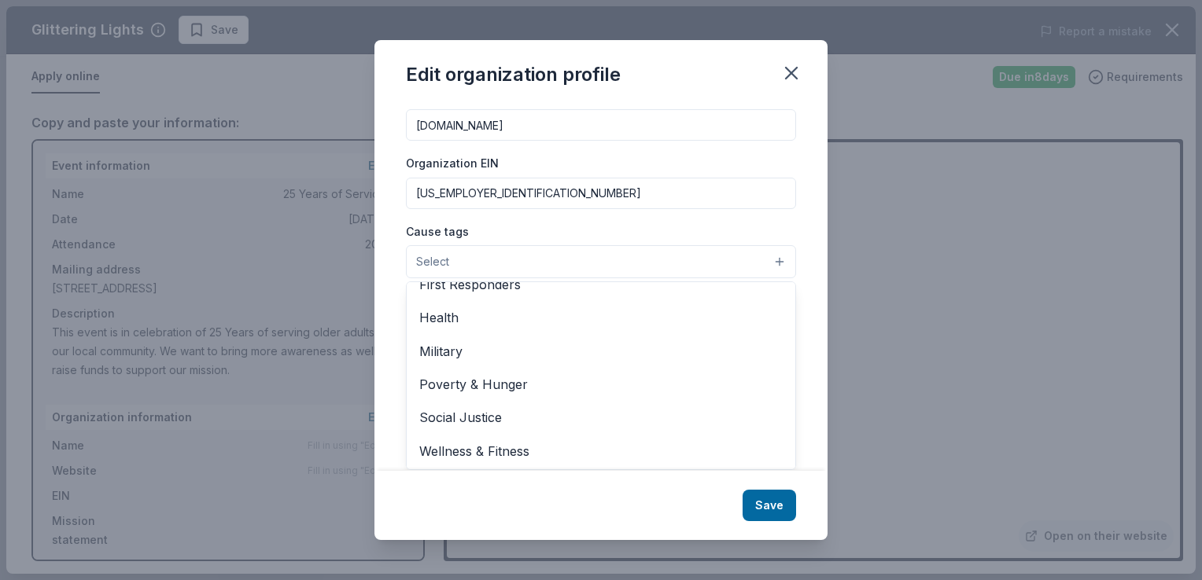
scroll to position [219, 0]
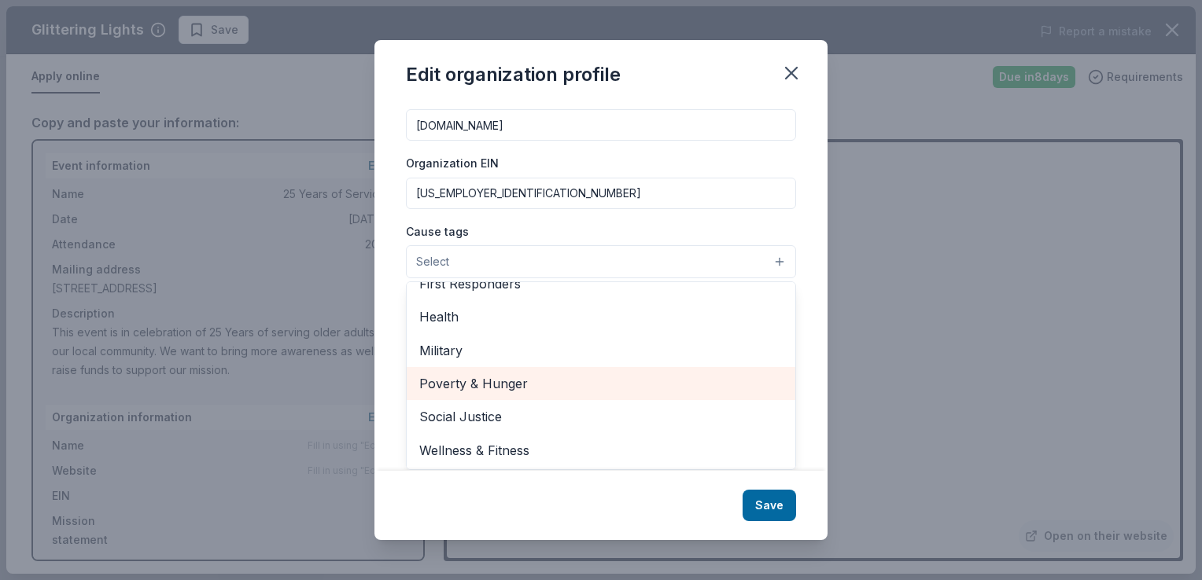
click at [494, 384] on span "Poverty & Hunger" at bounding box center [600, 384] width 363 height 20
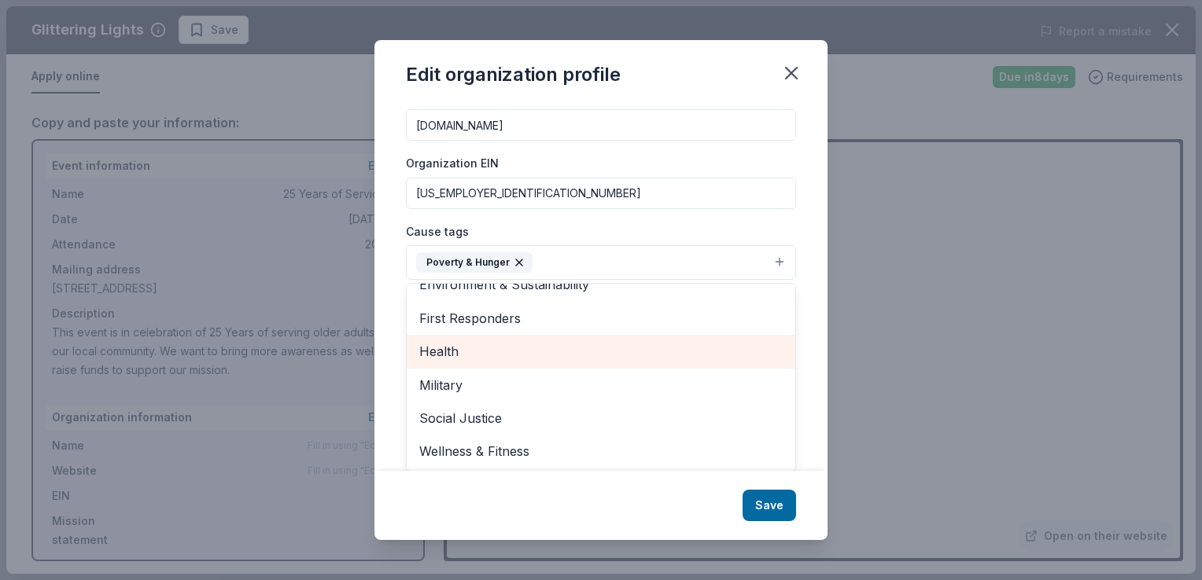
click at [460, 351] on span "Health" at bounding box center [600, 351] width 363 height 20
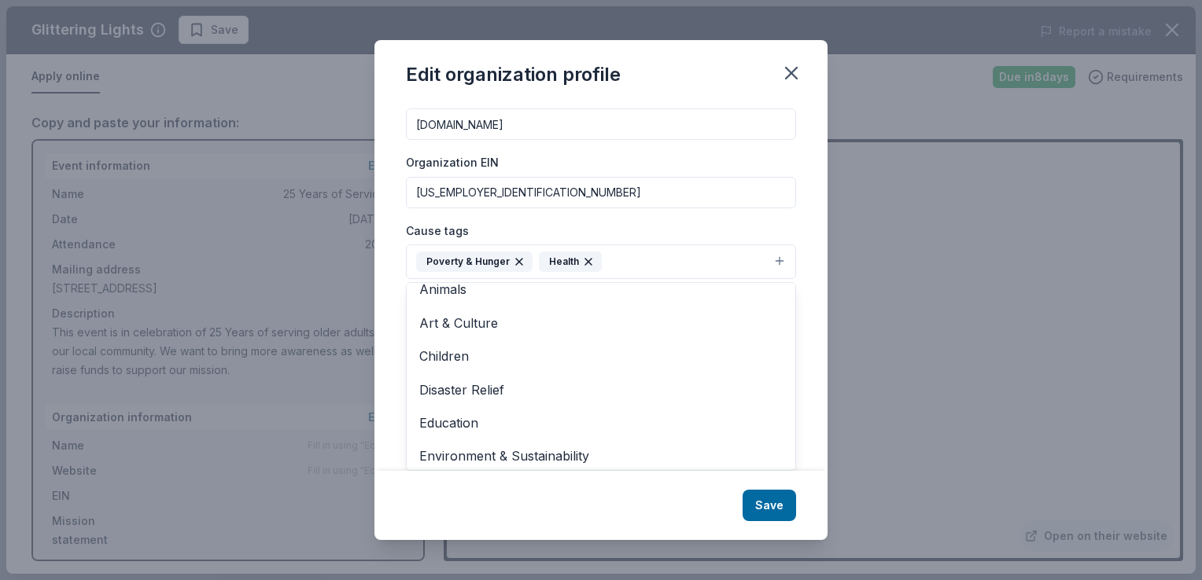
scroll to position [0, 0]
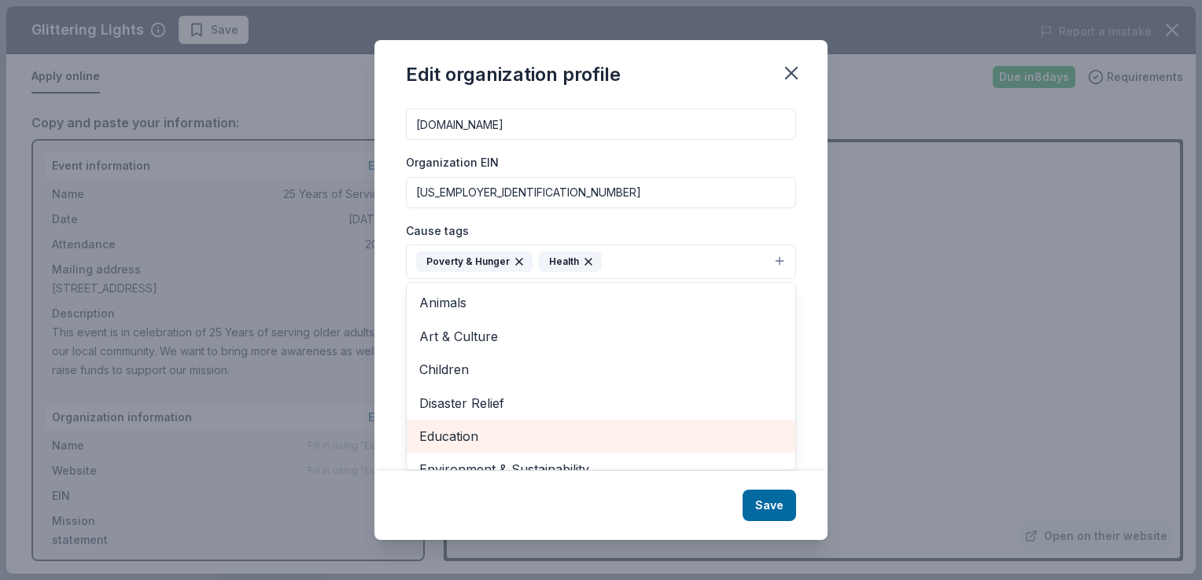
click at [479, 431] on span "Education" at bounding box center [600, 436] width 363 height 20
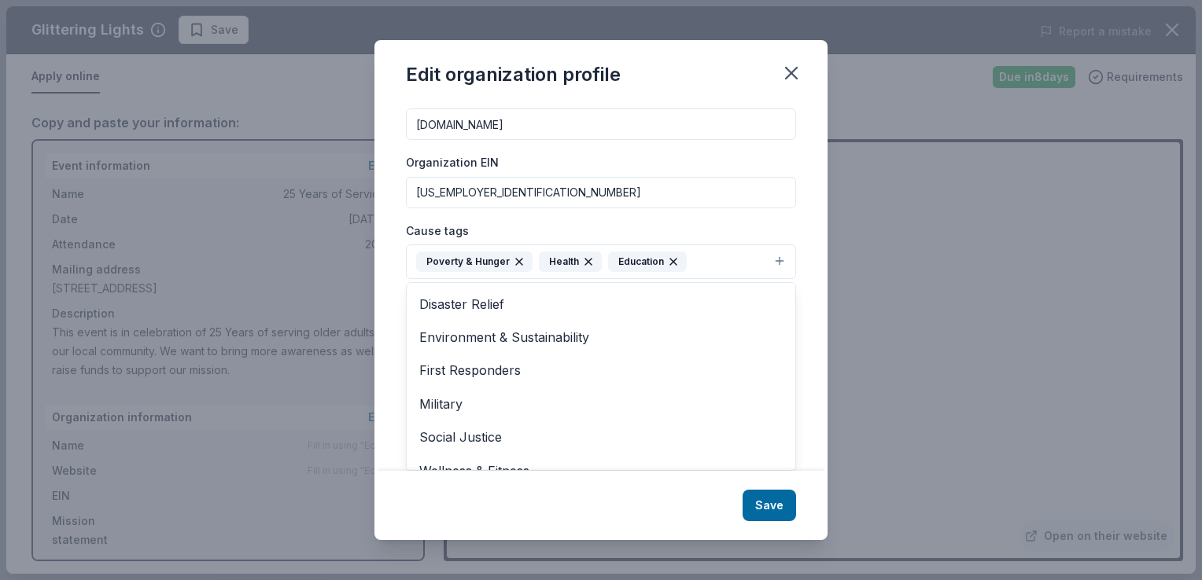
scroll to position [119, 0]
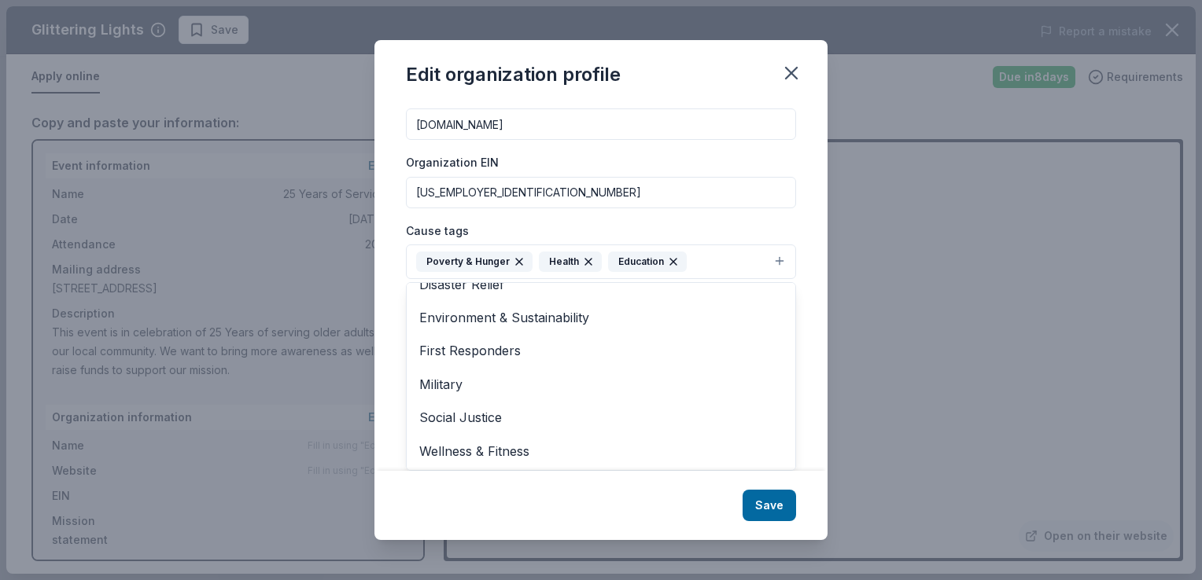
click at [767, 510] on div "Edit organization profile Changes made here will be reflected on your Account. …" at bounding box center [600, 289] width 453 height 499
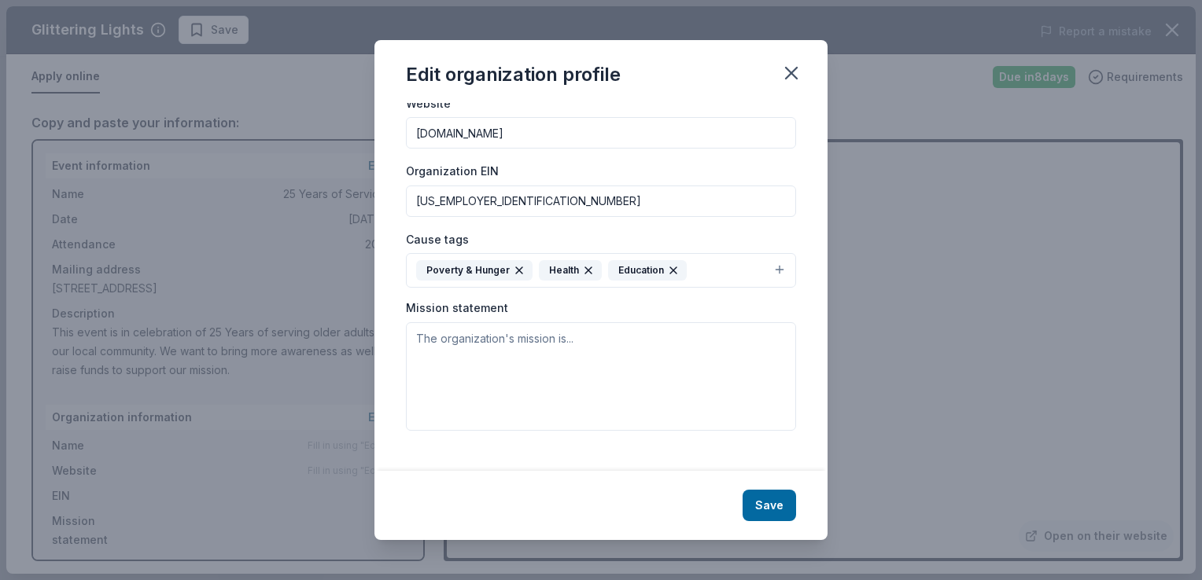
scroll to position [159, 0]
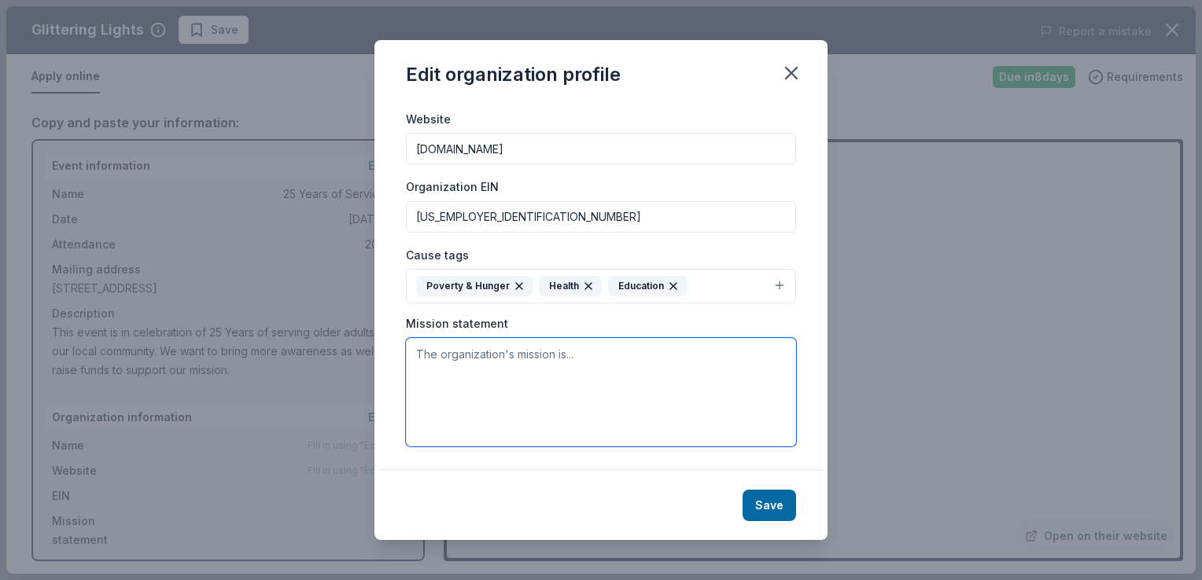
click at [533, 352] on textarea at bounding box center [601, 392] width 390 height 109
click at [532, 373] on textarea "To enrich screen reader interactions, please activate Accessibility in Grammarl…" at bounding box center [601, 392] width 390 height 109
type textarea "t"
type textarea "To empower older adults to lead dignified lives with purpose by offering vital …"
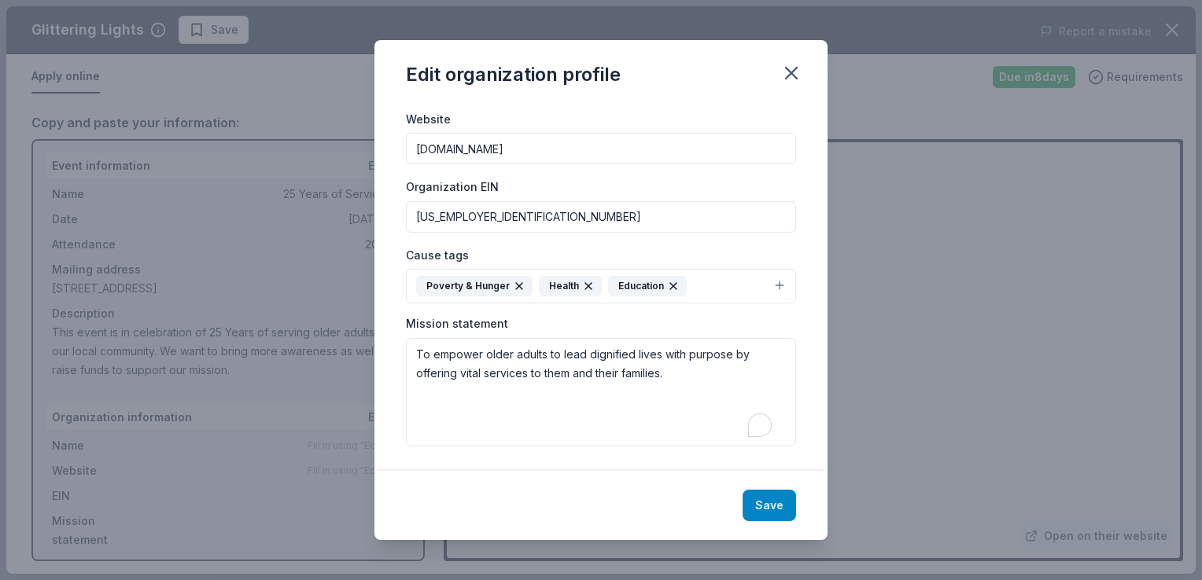
click at [771, 496] on button "Save" at bounding box center [768, 505] width 53 height 31
click at [694, 489] on div "Save" at bounding box center [600, 505] width 453 height 69
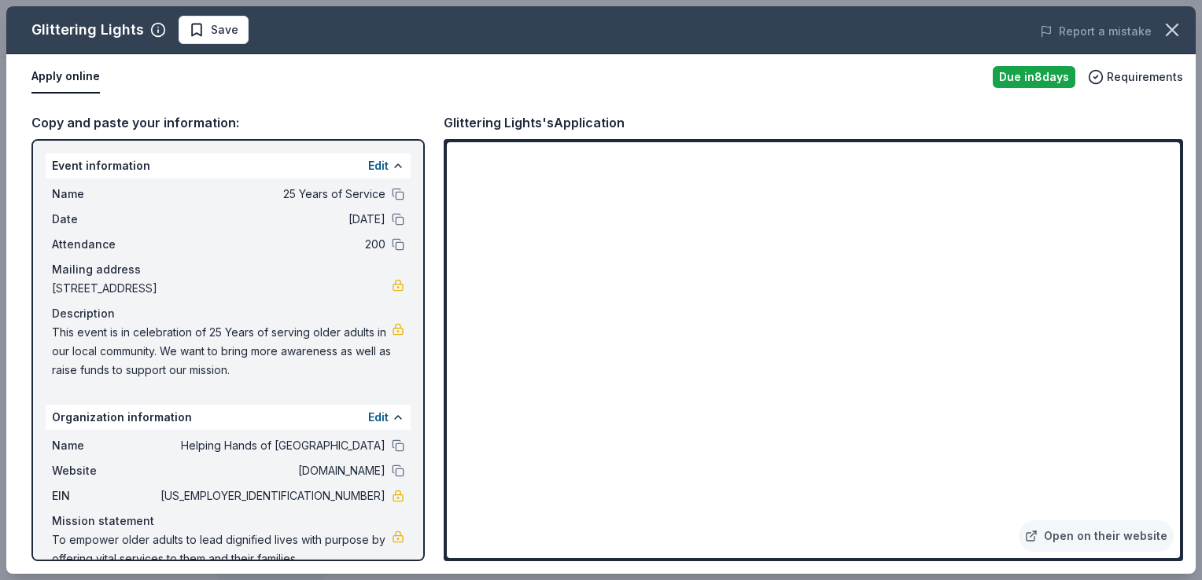
scroll to position [26, 0]
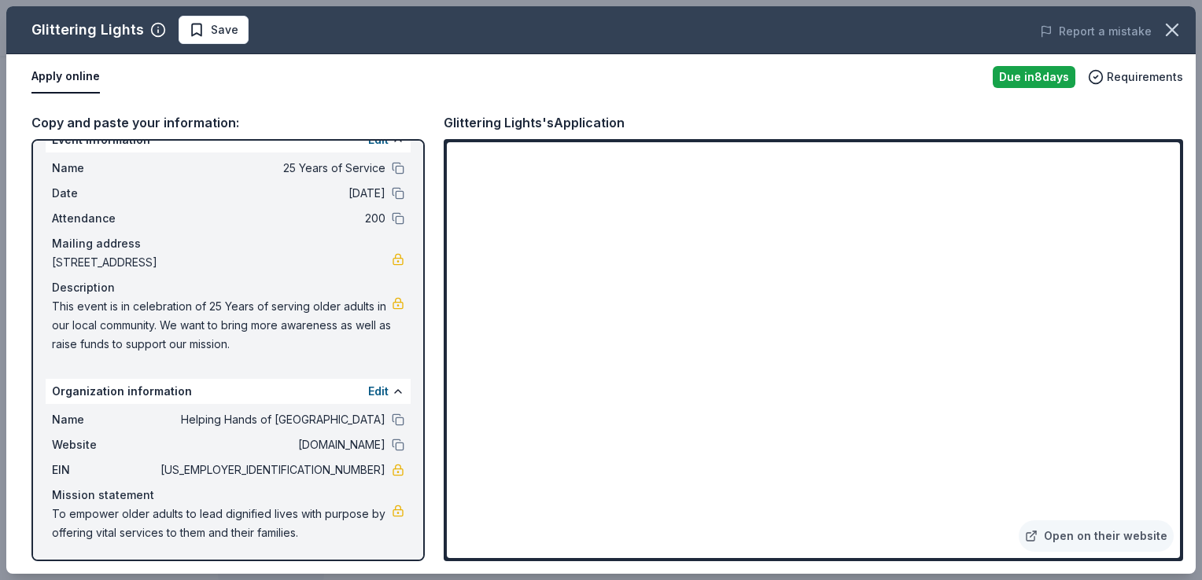
click at [1187, 298] on div "Copy and paste your information: Event information Edit Name 25 Years of Servic…" at bounding box center [600, 337] width 1189 height 474
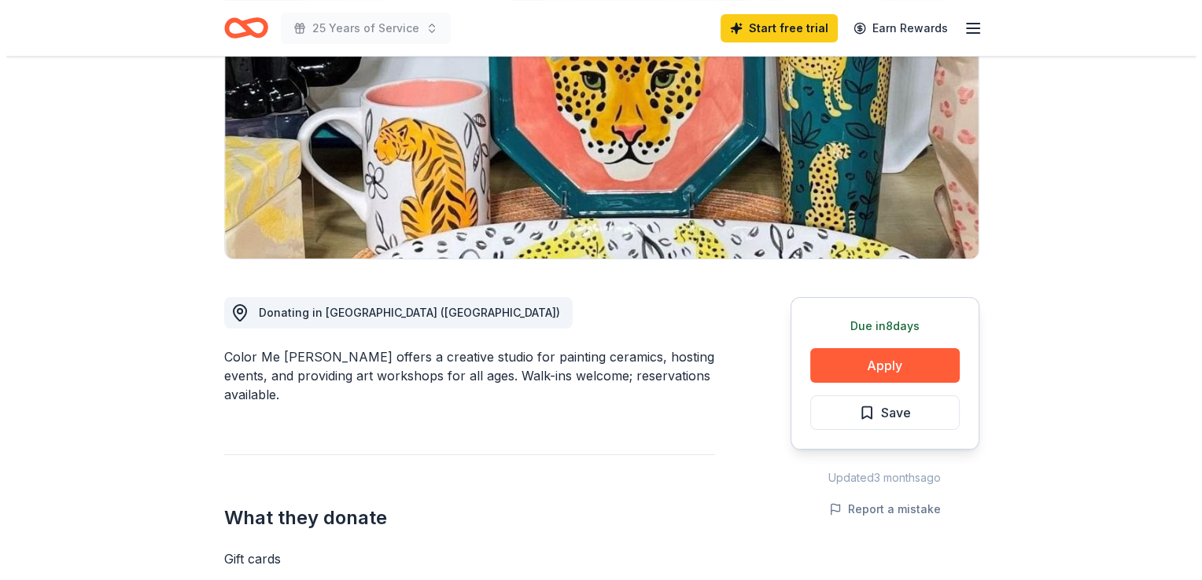
scroll to position [221, 0]
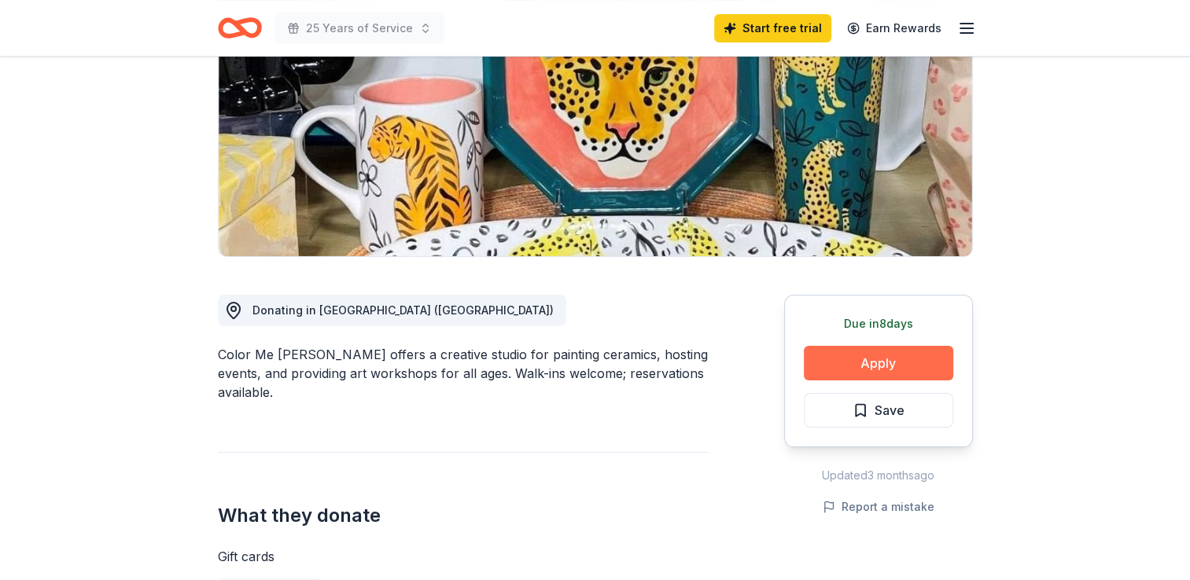
click at [816, 363] on button "Apply" at bounding box center [878, 363] width 149 height 35
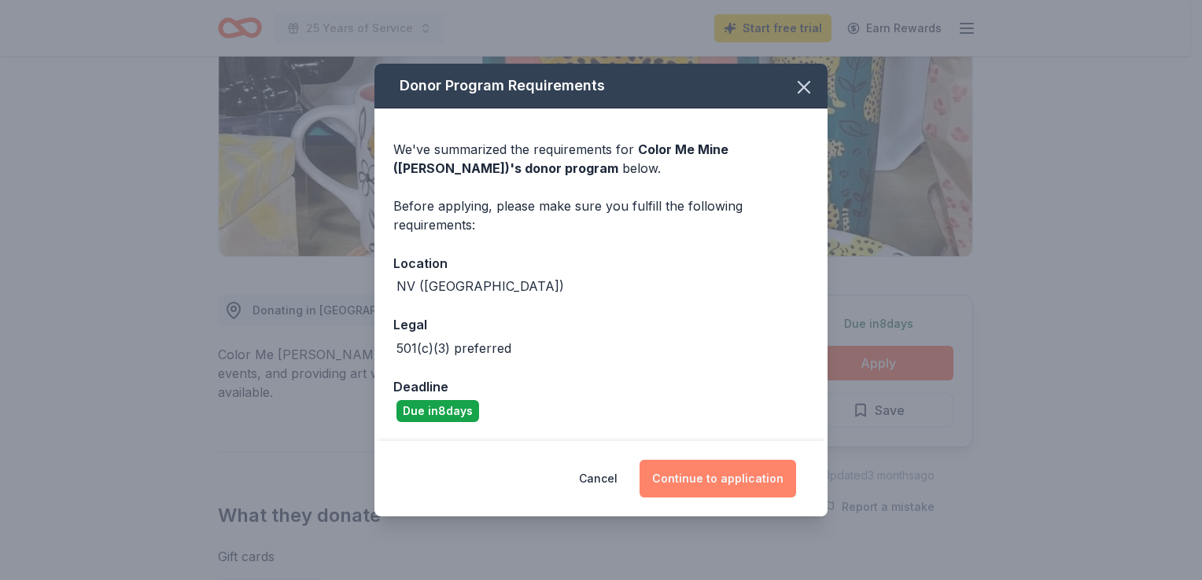
click at [722, 468] on button "Continue to application" at bounding box center [717, 479] width 157 height 38
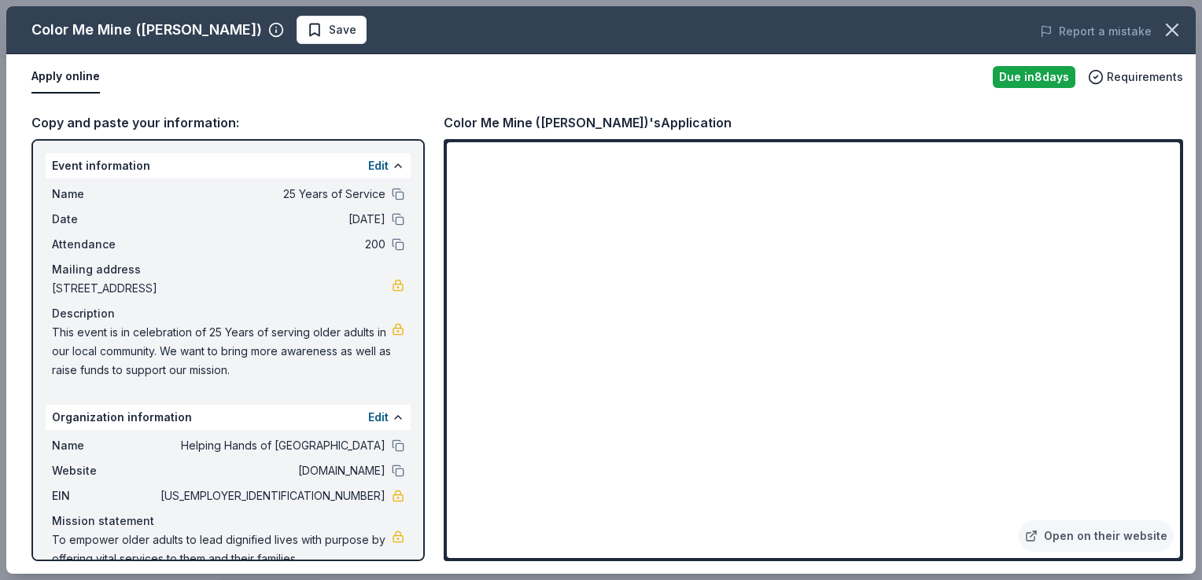
scroll to position [26, 0]
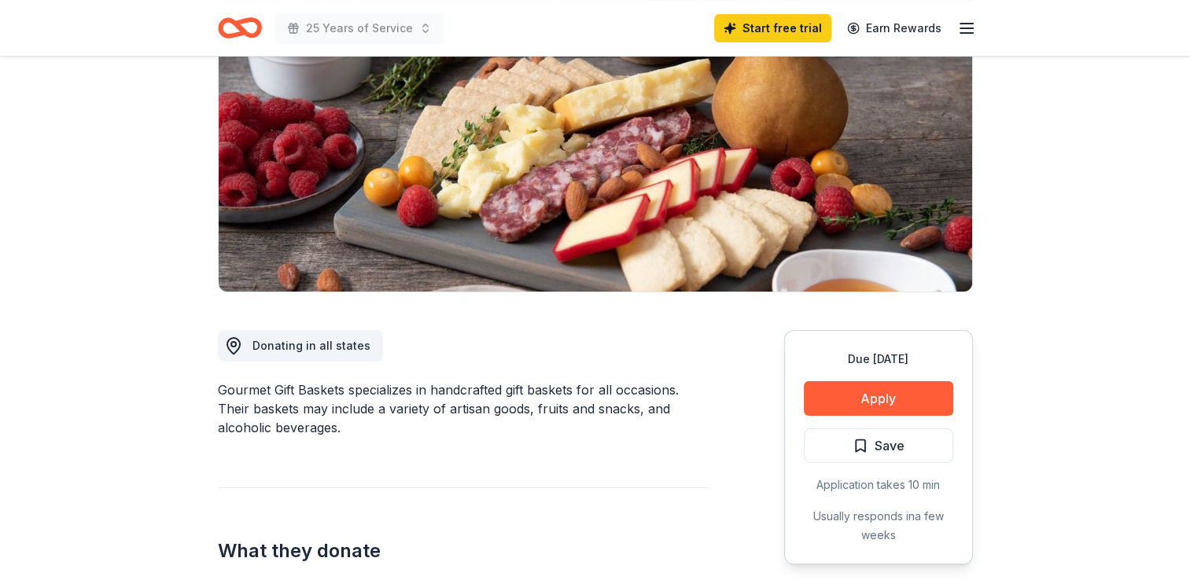
click at [617, 417] on div "Gourmet Gift Baskets specializes in handcrafted gift baskets for all occasions.…" at bounding box center [463, 409] width 491 height 57
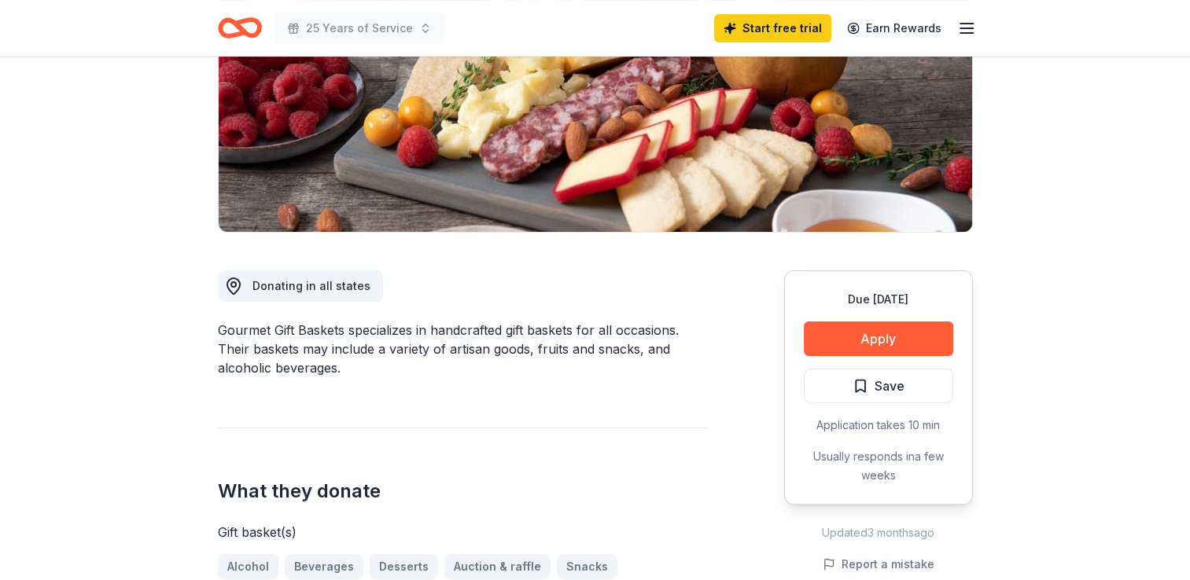
scroll to position [378, 0]
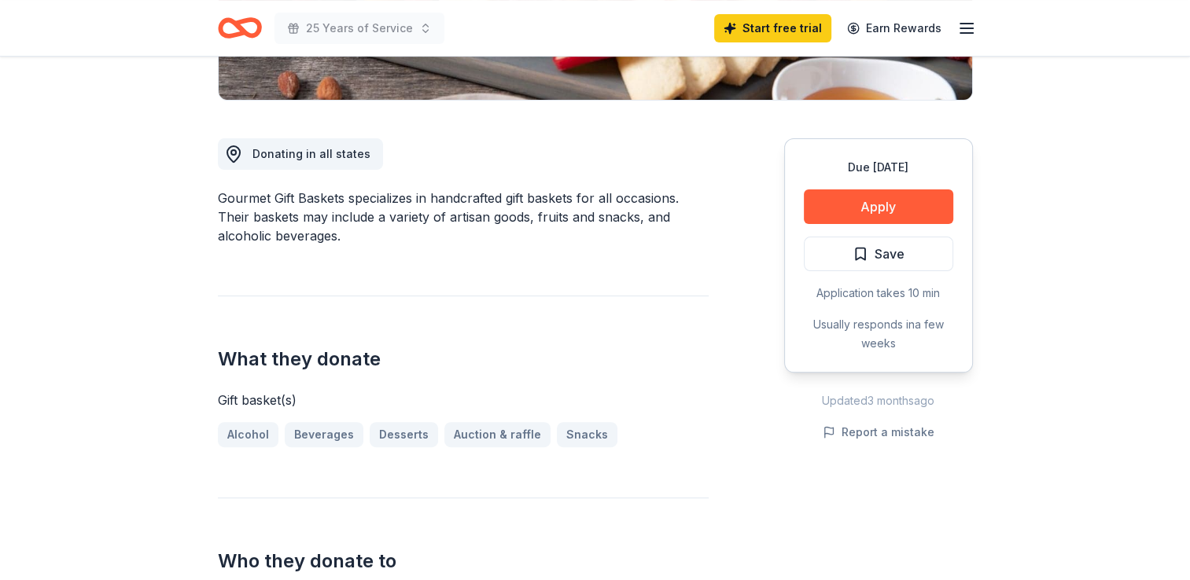
click at [617, 417] on div "Gift basket(s) Alcohol Beverages Desserts Auction & raffle Snacks" at bounding box center [463, 419] width 491 height 57
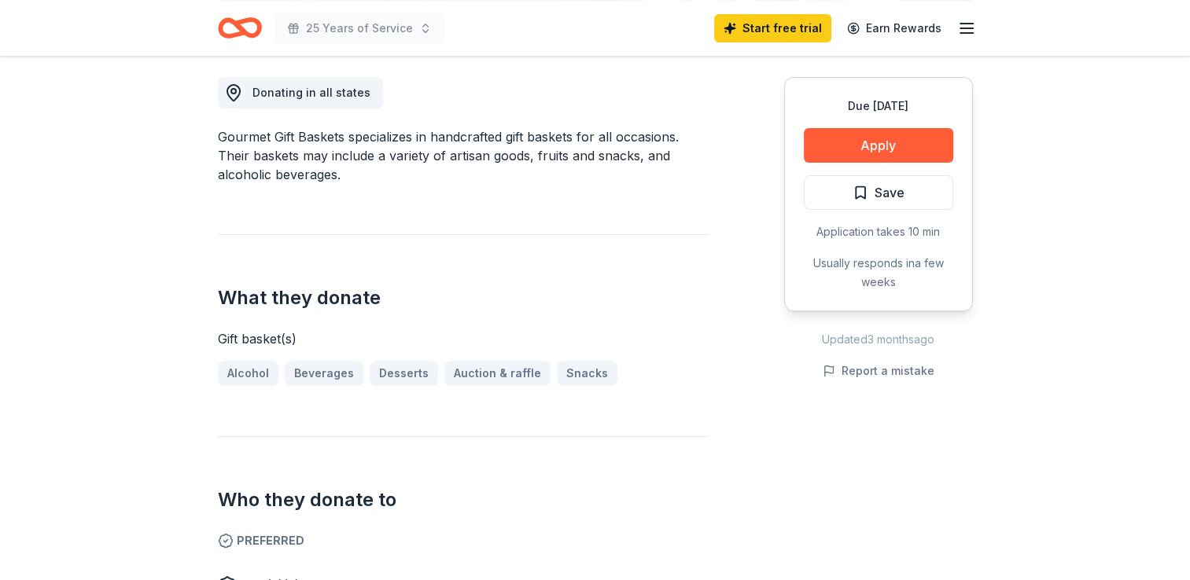
click at [617, 417] on div "Donating in all states Gourmet Gift Baskets specializes in handcrafted gift bas…" at bounding box center [463, 494] width 491 height 910
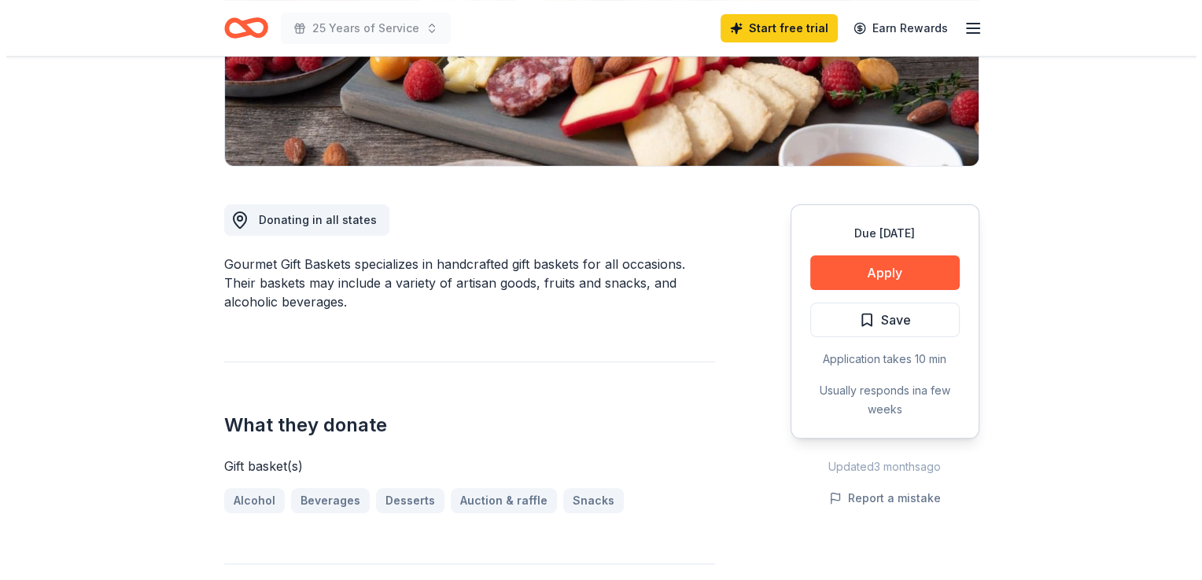
scroll to position [157, 0]
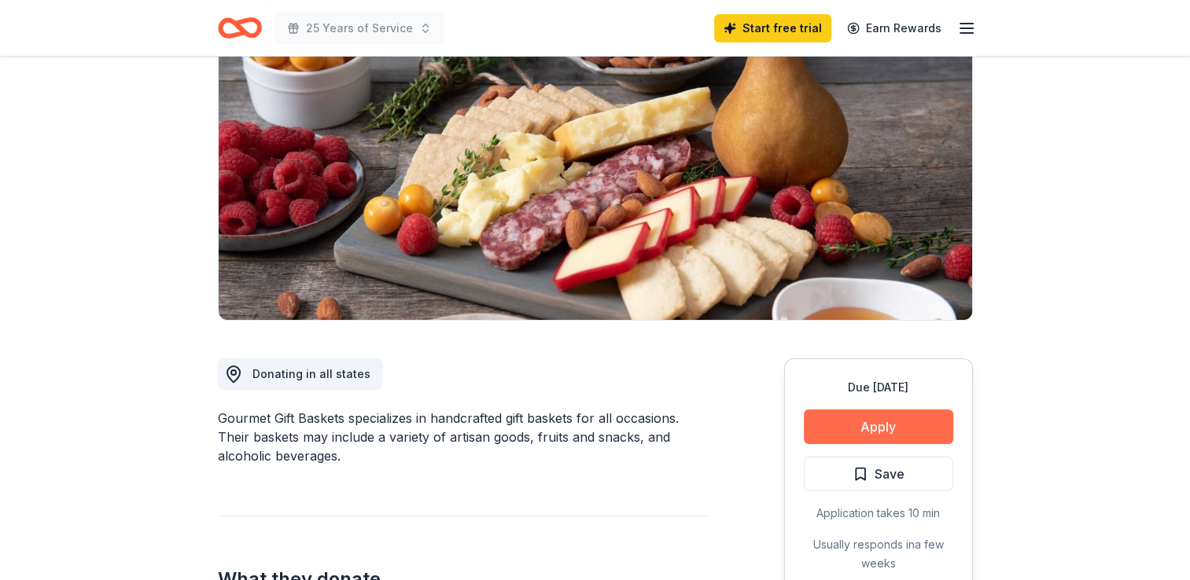
click at [818, 429] on button "Apply" at bounding box center [878, 427] width 149 height 35
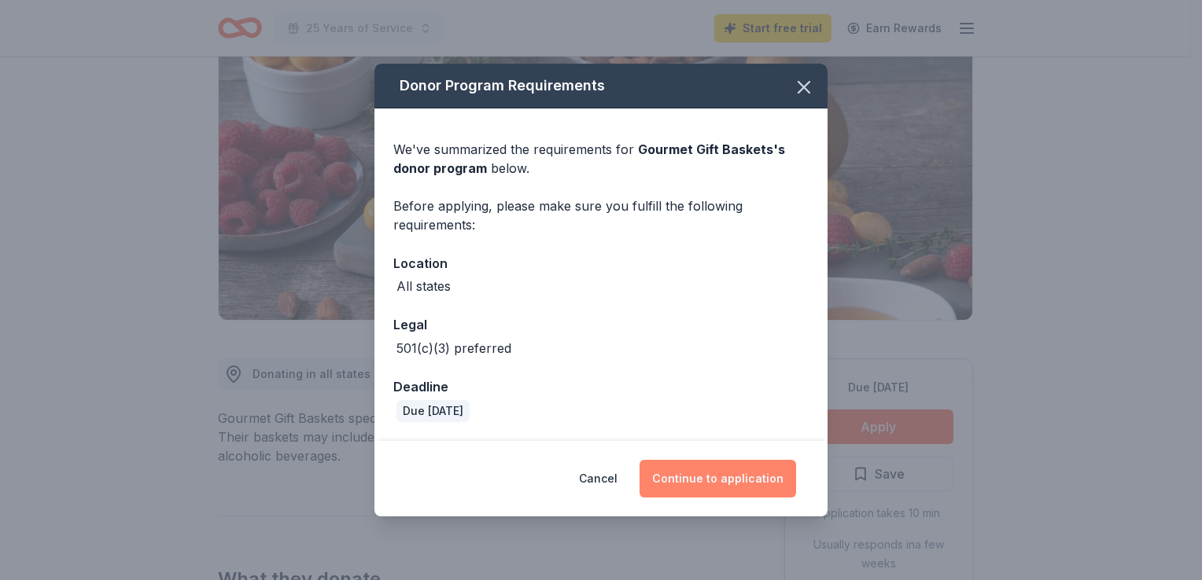
click at [694, 478] on button "Continue to application" at bounding box center [717, 479] width 157 height 38
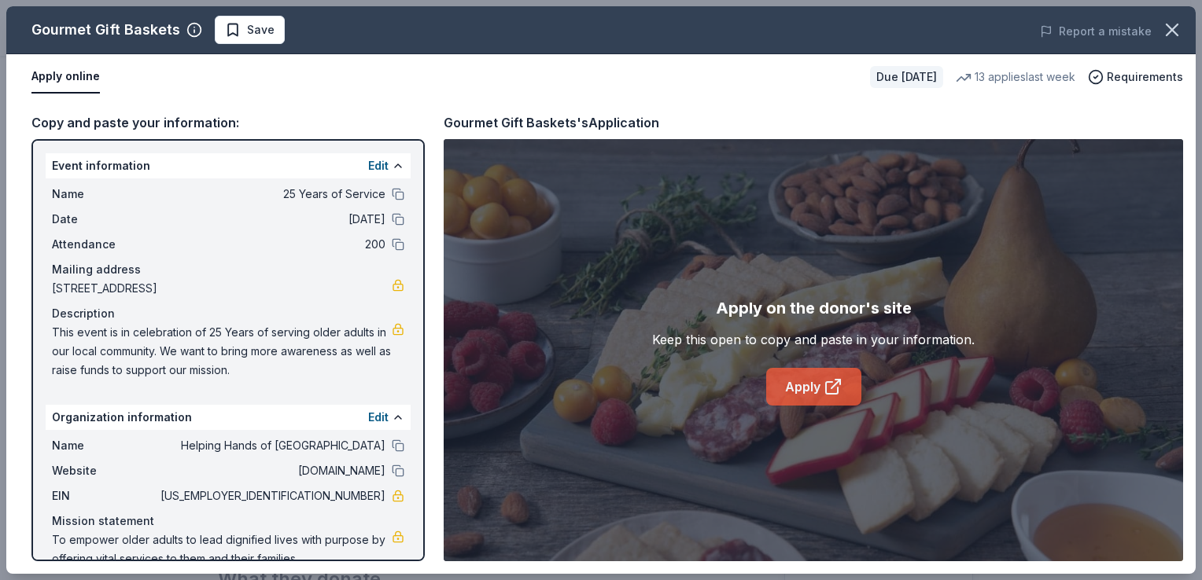
click at [817, 385] on link "Apply" at bounding box center [813, 387] width 95 height 38
